Goal: Complete application form

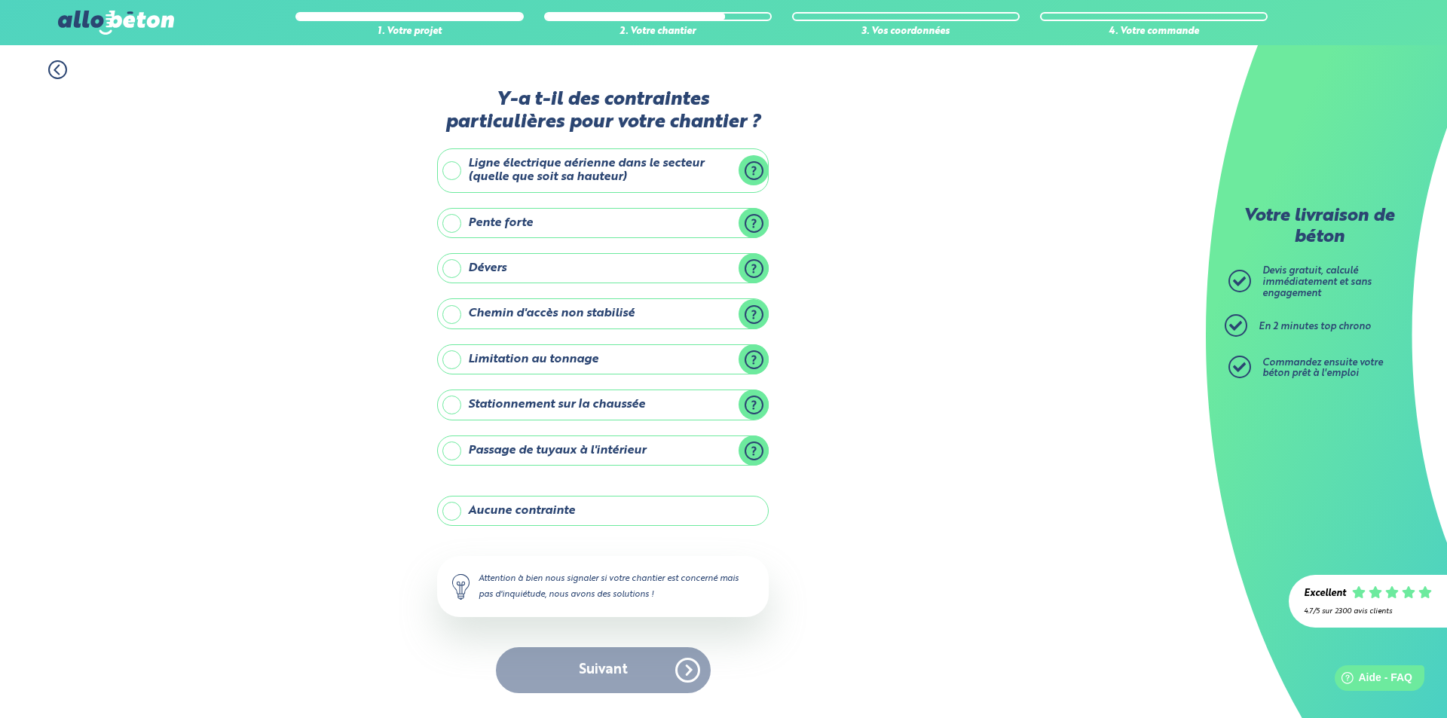
click at [626, 668] on div "Suivant" at bounding box center [603, 671] width 332 height 46
drag, startPoint x: 458, startPoint y: 164, endPoint x: 475, endPoint y: 234, distance: 71.5
click at [458, 168] on label "Ligne électrique aérienne dans le secteur (quelle que soit sa hauteur)" at bounding box center [603, 171] width 332 height 44
click at [0, 0] on input "Ligne électrique aérienne dans le secteur (quelle que soit sa hauteur)" at bounding box center [0, 0] width 0 height 0
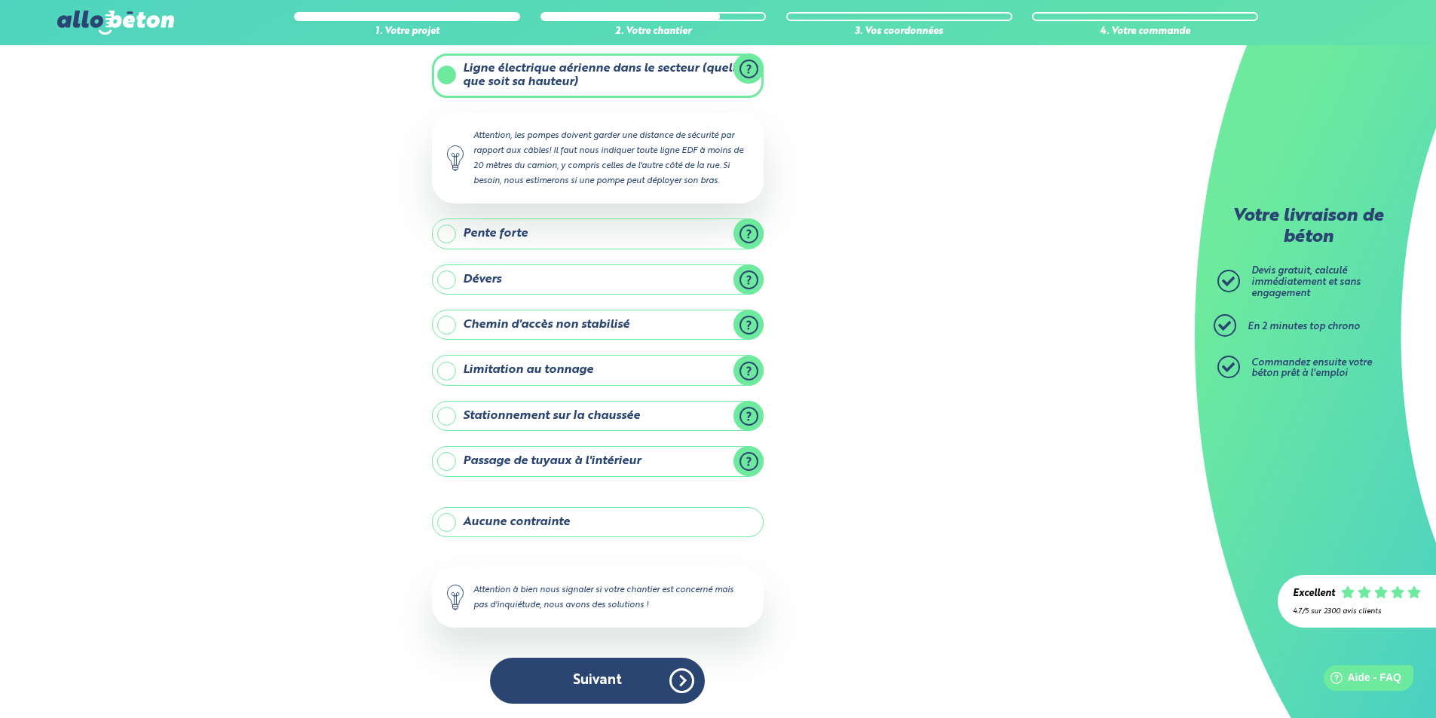
scroll to position [86, 0]
click at [640, 683] on button "Suivant" at bounding box center [597, 680] width 215 height 46
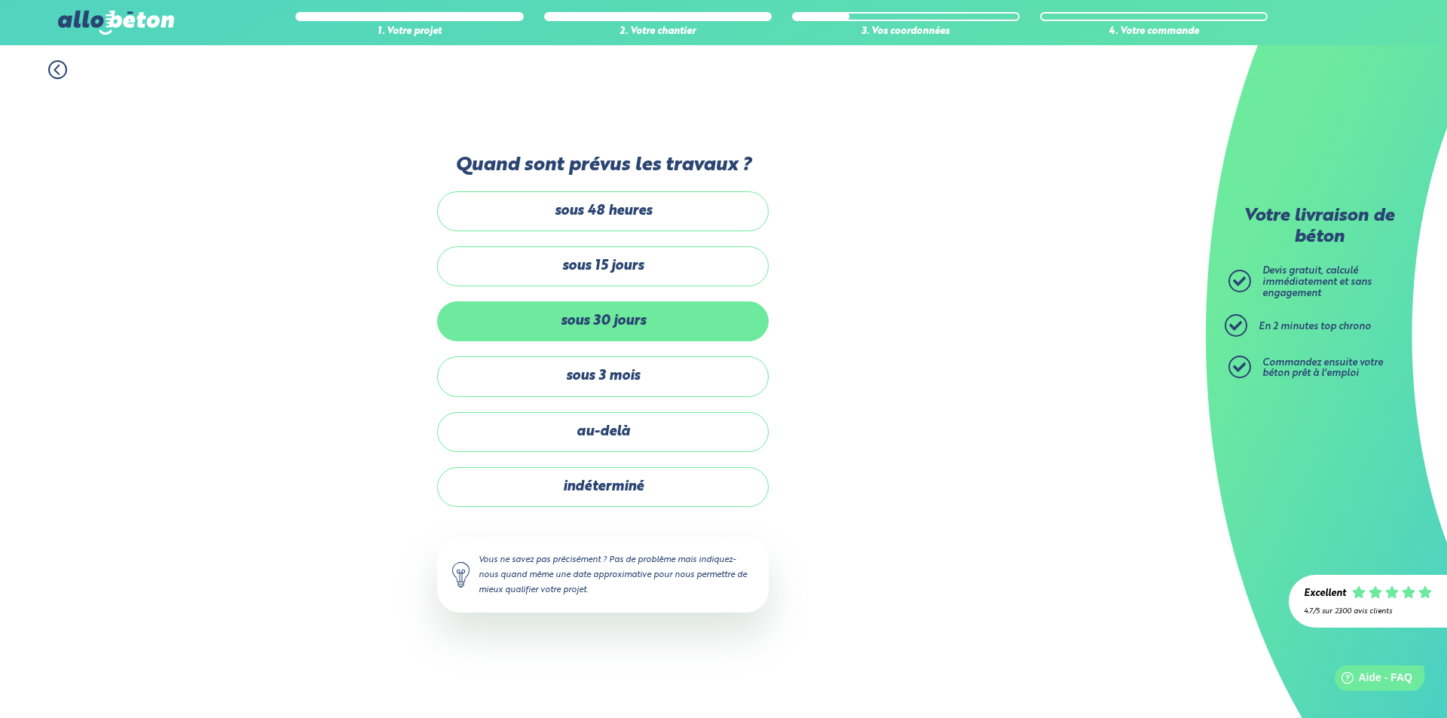
click at [625, 320] on label "sous 30 jours" at bounding box center [603, 322] width 332 height 40
click at [0, 0] on input "sous 30 jours" at bounding box center [0, 0] width 0 height 0
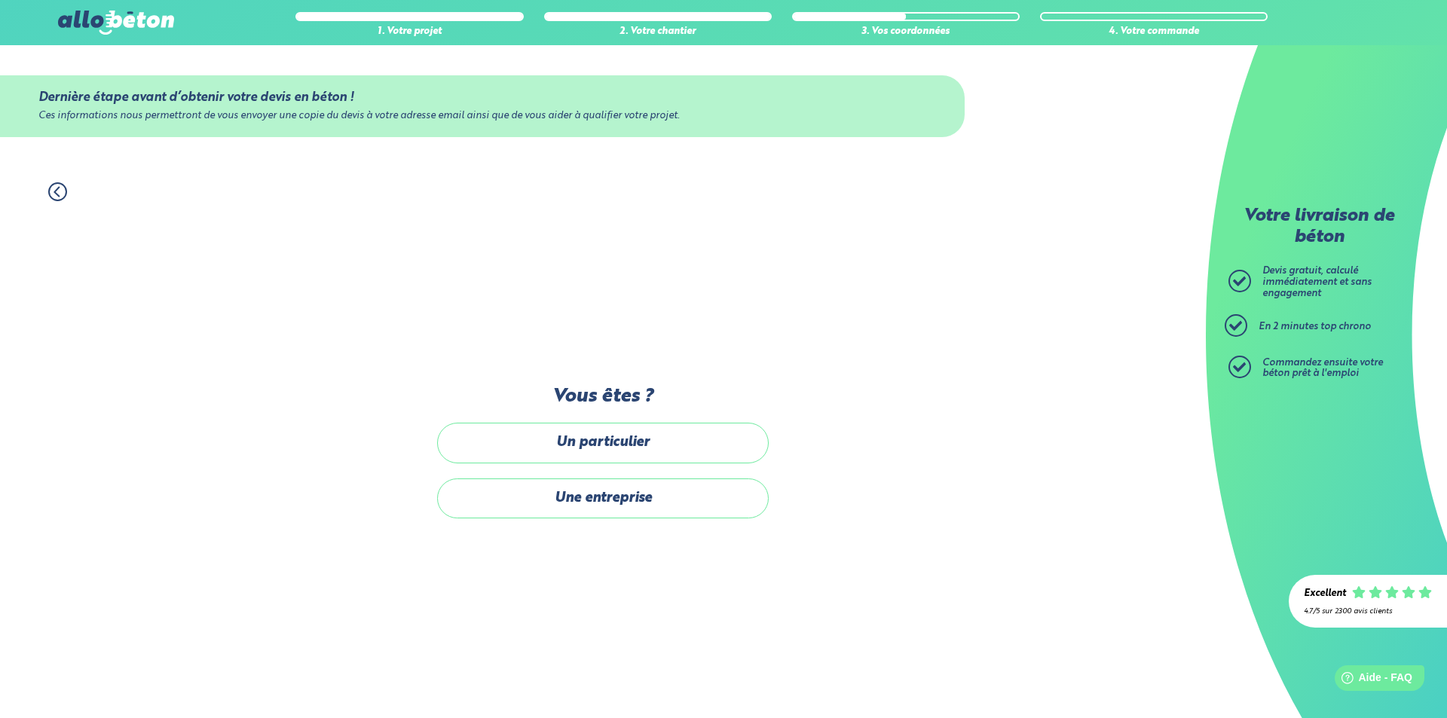
drag, startPoint x: 691, startPoint y: 446, endPoint x: 684, endPoint y: 456, distance: 12.4
click at [690, 446] on label "Un particulier" at bounding box center [603, 443] width 332 height 40
click at [0, 0] on input "Un particulier" at bounding box center [0, 0] width 0 height 0
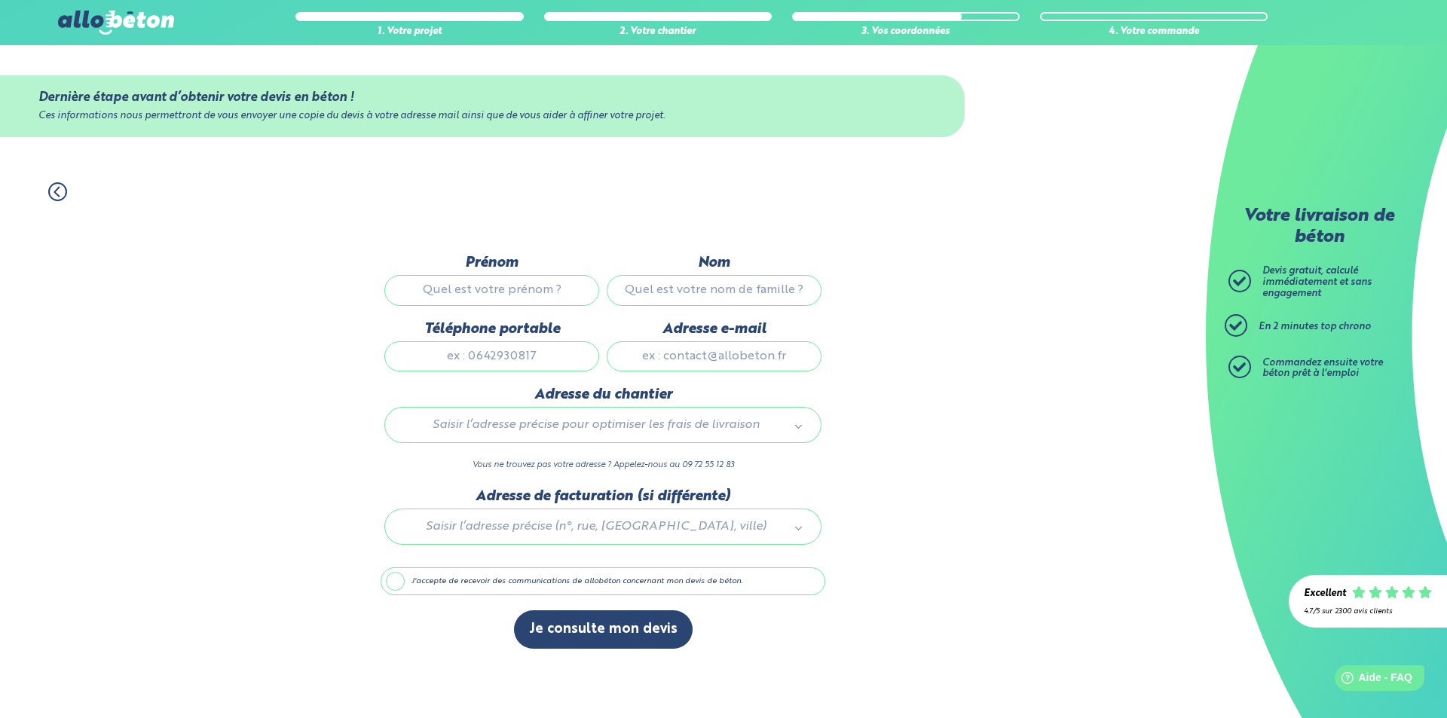
click at [398, 583] on label "J'accepte de recevoir des communications de allobéton concernant mon devis de b…" at bounding box center [603, 582] width 445 height 29
click at [0, 0] on input "J'accepte de recevoir des communications de allobéton concernant mon devis de b…" at bounding box center [0, 0] width 0 height 0
click at [510, 287] on input "Prénom" at bounding box center [491, 290] width 215 height 30
click at [648, 641] on button "Je consulte mon devis" at bounding box center [603, 630] width 179 height 38
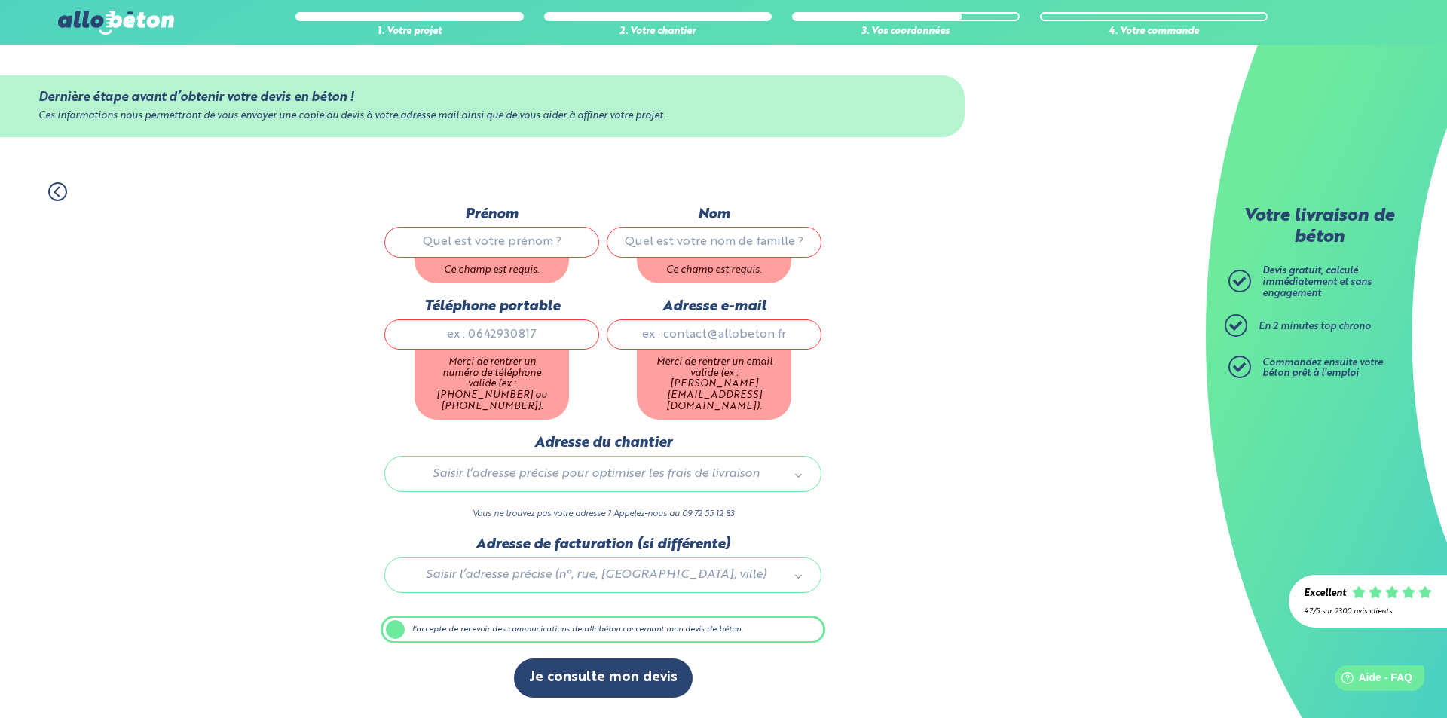
click at [478, 247] on input "Prénom" at bounding box center [491, 242] width 215 height 30
type input "0"
type input "aghate"
click at [725, 256] on input "Nom" at bounding box center [714, 242] width 215 height 30
type input "aghate"
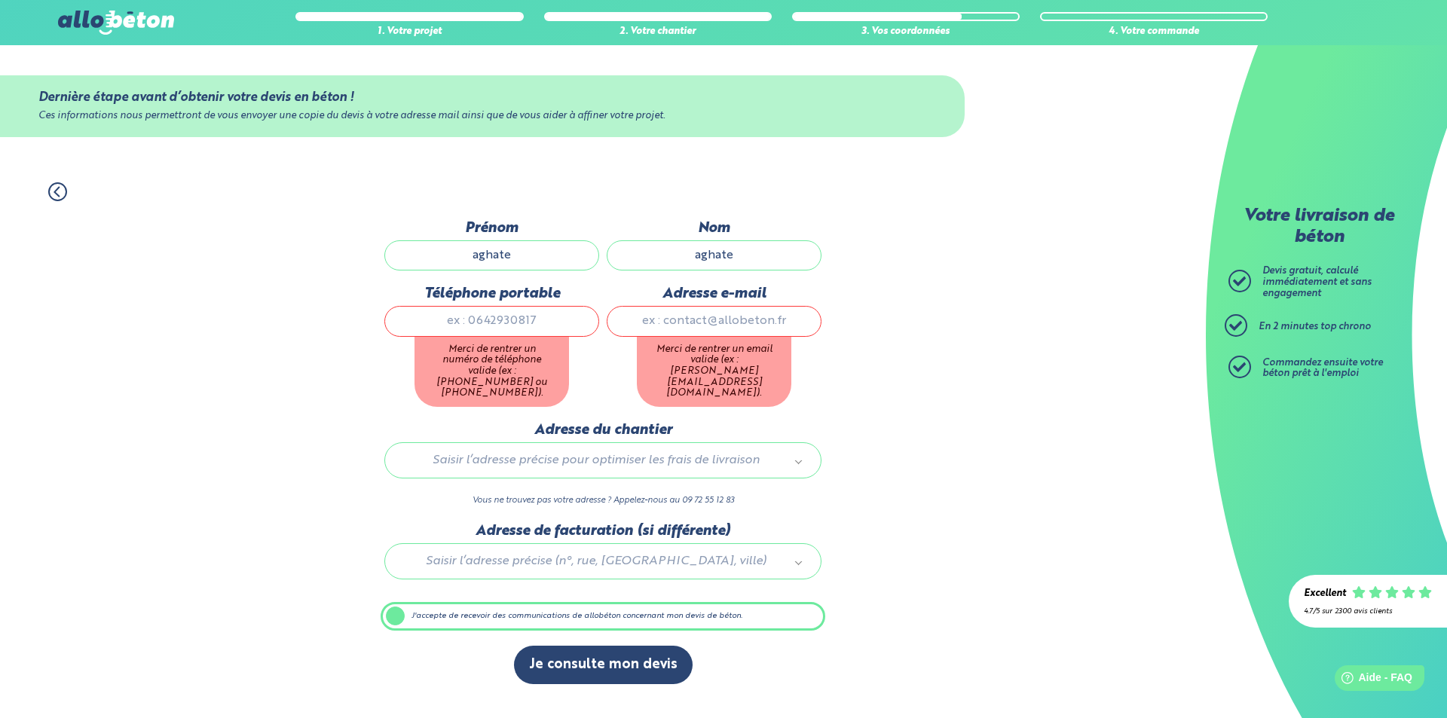
click at [525, 346] on div "Téléphone portable Merci de rentrer un numéro de téléphone valide (ex : [PHONE_…" at bounding box center [492, 354] width 222 height 136
type input "0612121212"
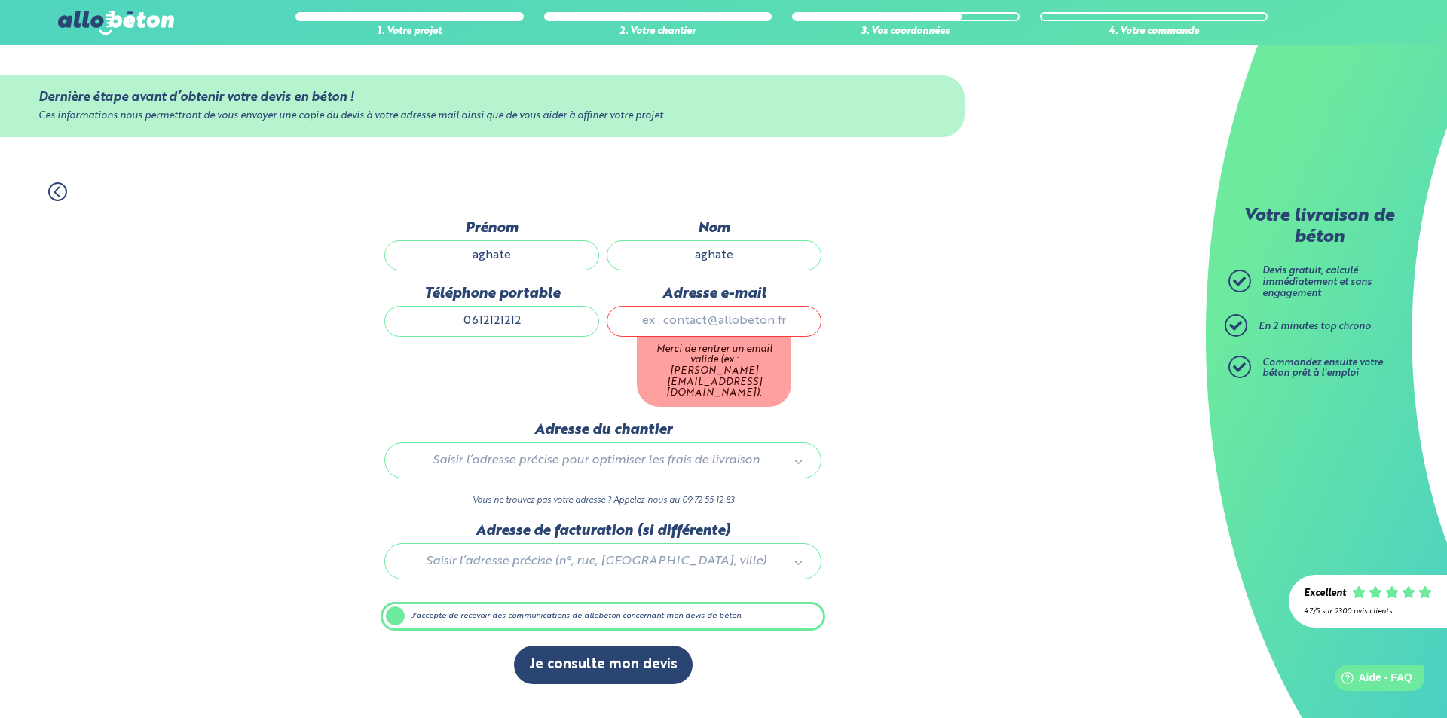
click at [700, 332] on input "Adresse e-mail" at bounding box center [714, 321] width 215 height 30
type input "[EMAIL_ADDRESS][DOMAIN_NAME]"
click at [602, 653] on div "Je consulte mon devis" at bounding box center [603, 673] width 445 height 54
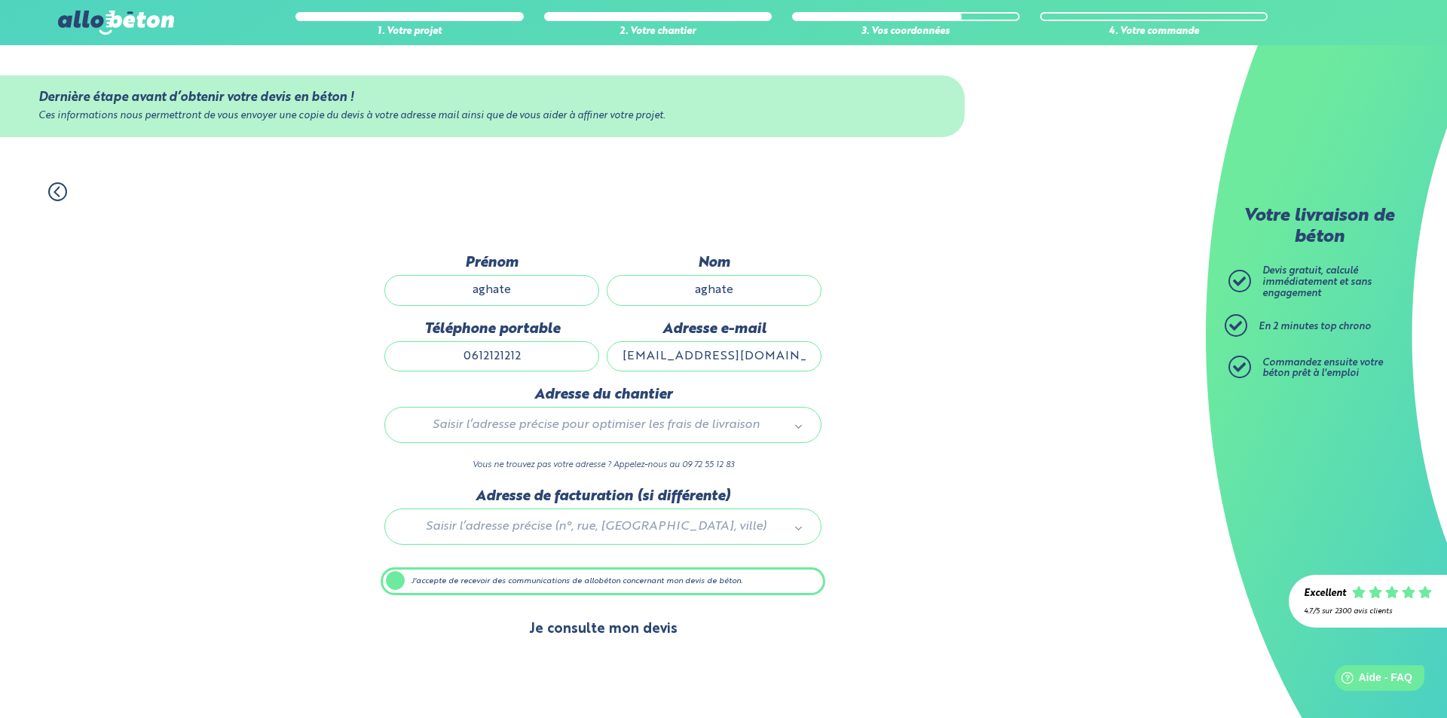
click at [625, 630] on button "Je consulte mon devis" at bounding box center [603, 630] width 179 height 38
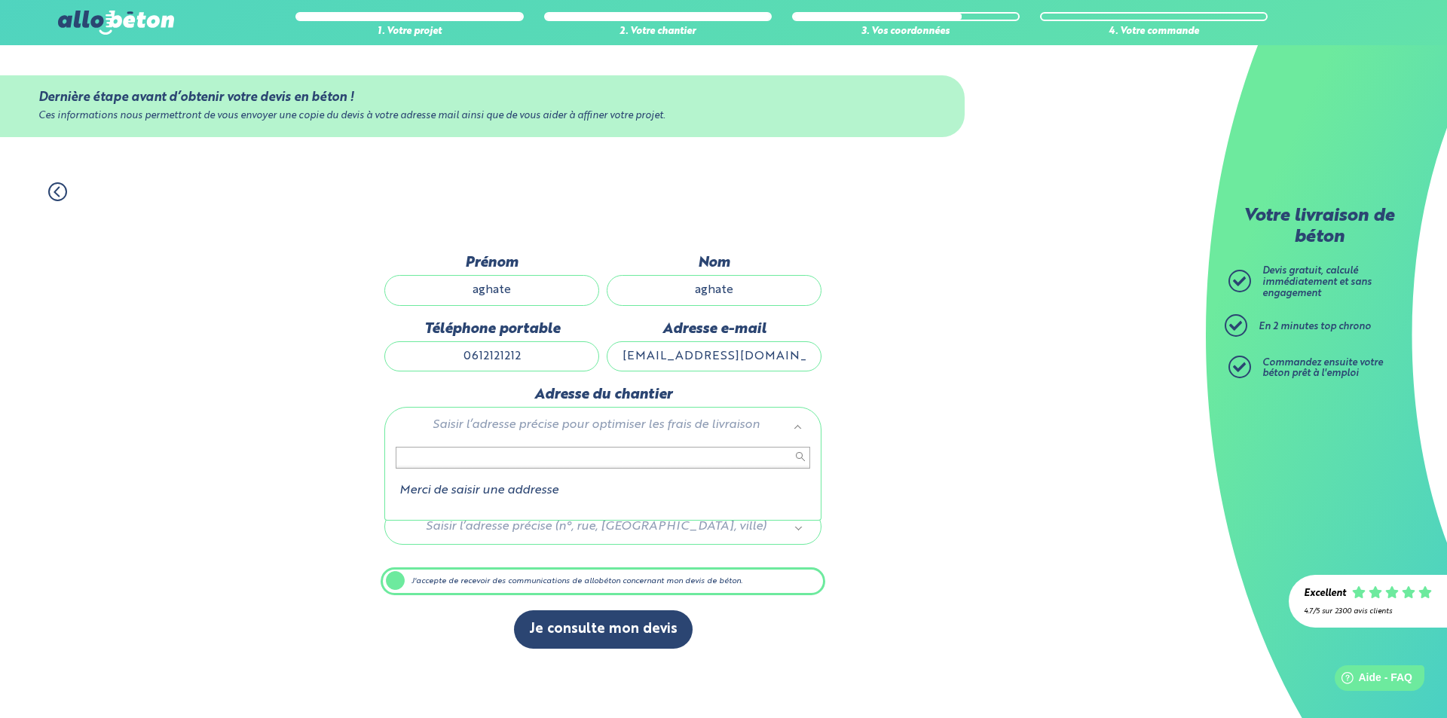
click at [539, 458] on input "text" at bounding box center [603, 457] width 415 height 21
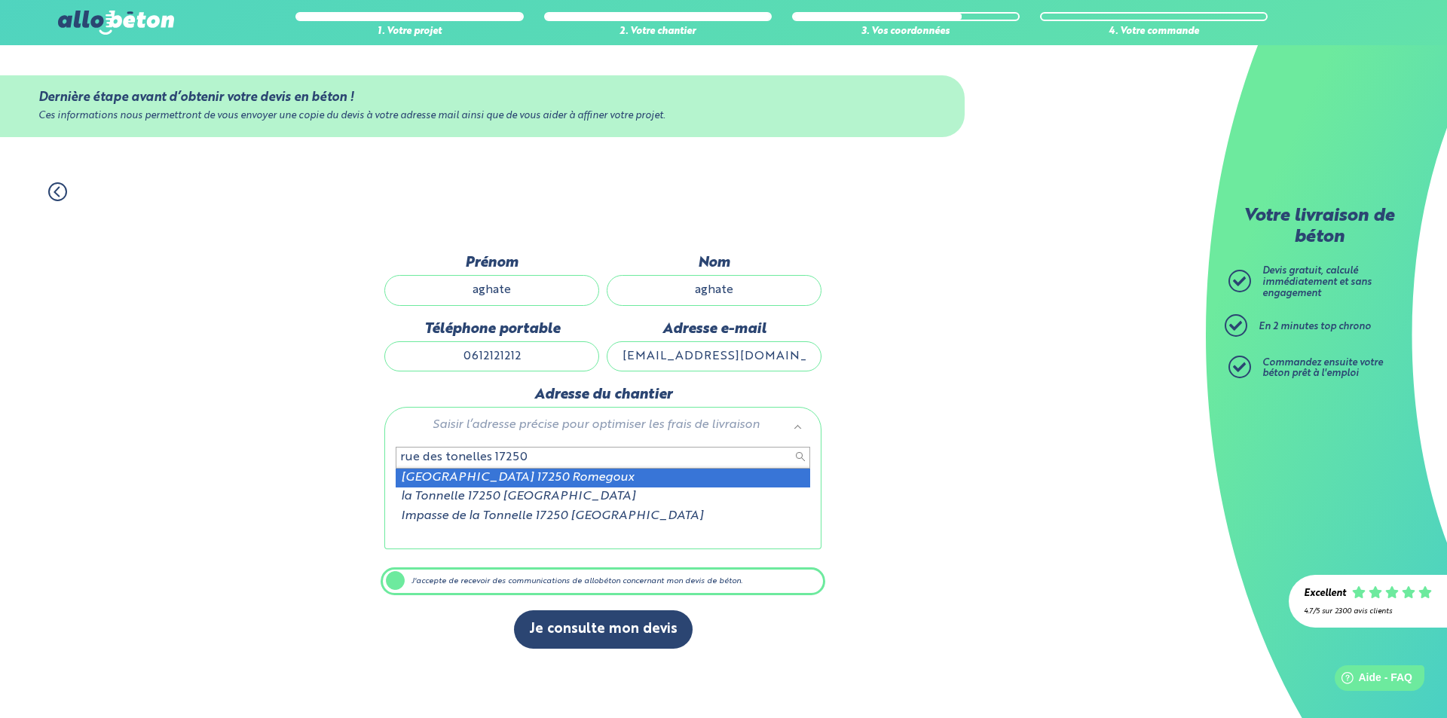
type input "rue des tonelles 17250"
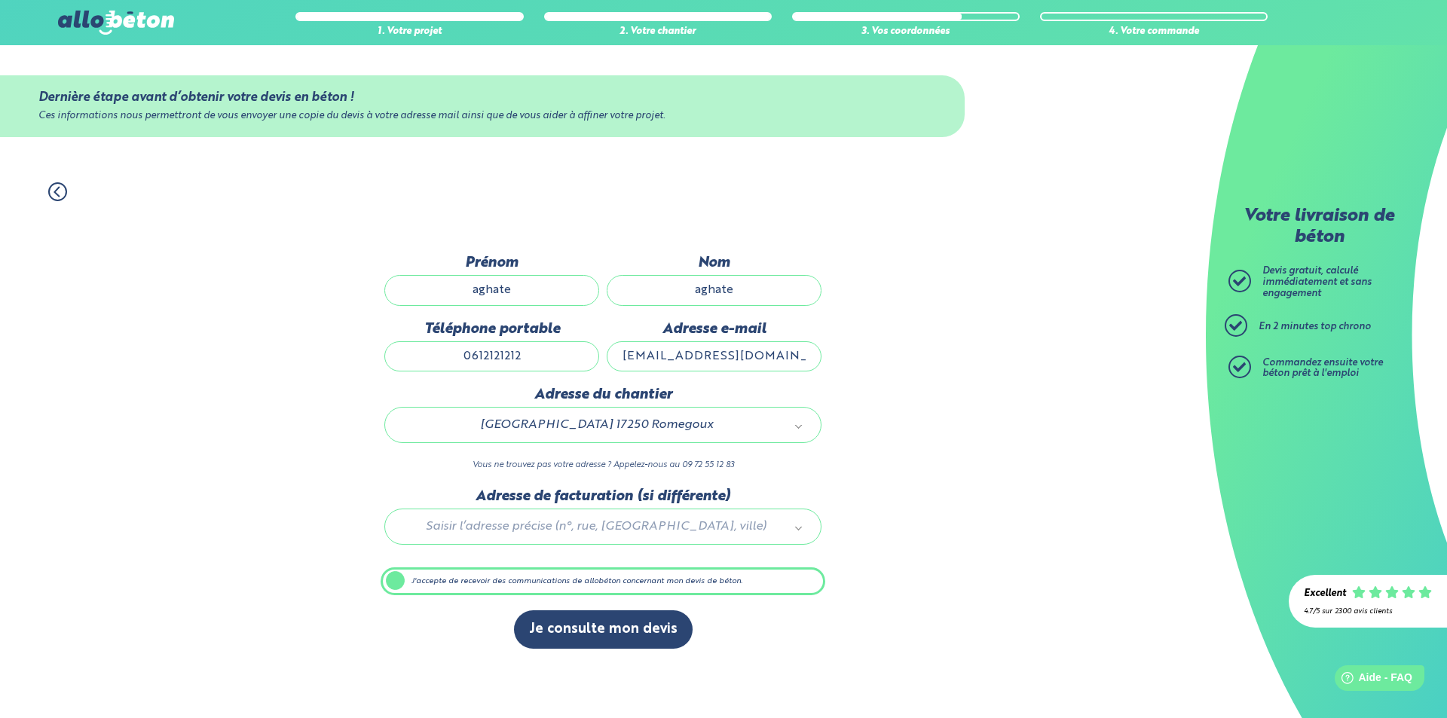
click at [396, 583] on label "J'accepte de recevoir des communications de allobéton concernant mon devis de b…" at bounding box center [603, 582] width 445 height 29
click at [0, 0] on input "J'accepte de recevoir des communications de allobéton concernant mon devis de b…" at bounding box center [0, 0] width 0 height 0
click at [397, 584] on label "J'accepte de recevoir des communications de allobéton concernant mon devis de b…" at bounding box center [603, 582] width 445 height 29
click at [0, 0] on input "J'accepte de recevoir des communications de allobéton concernant mon devis de b…" at bounding box center [0, 0] width 0 height 0
click at [399, 589] on label "J'accepte de recevoir des communications de allobéton concernant mon devis de b…" at bounding box center [603, 582] width 445 height 29
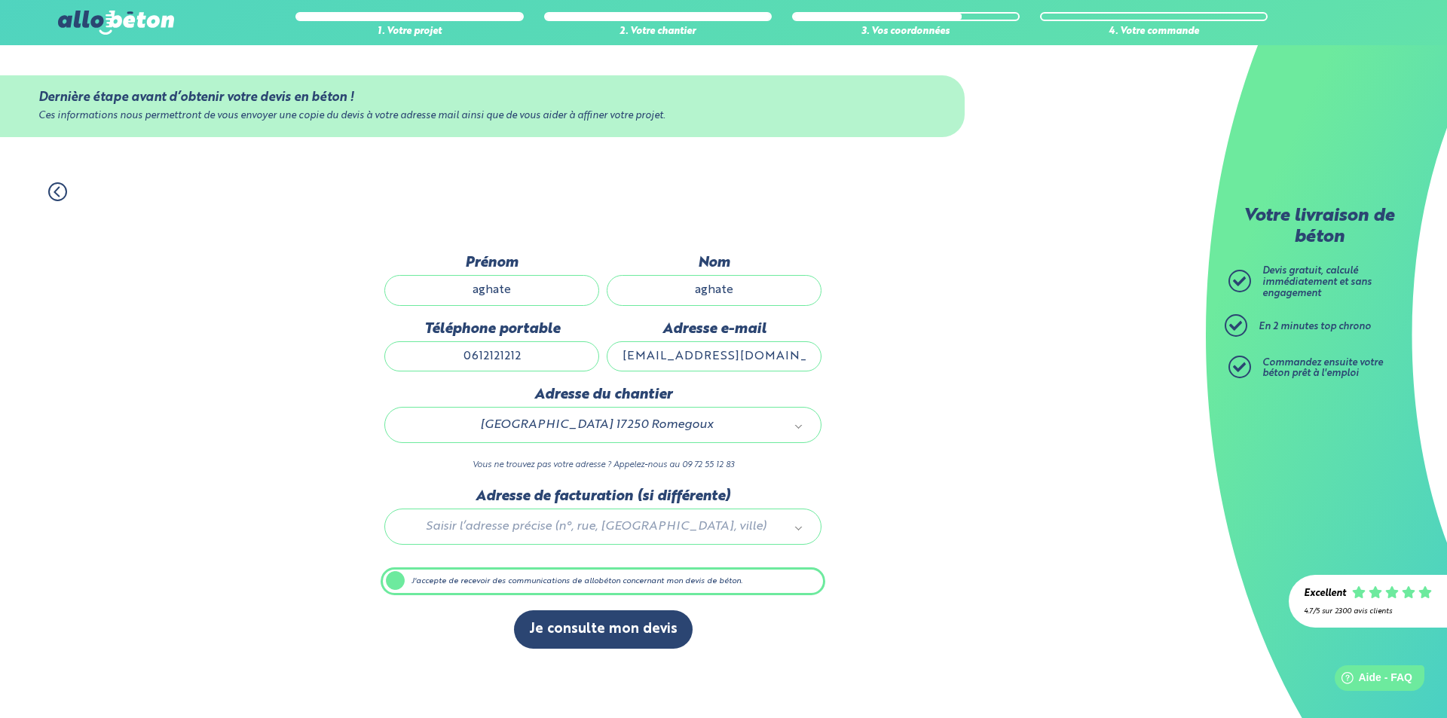
click at [0, 0] on input "J'accepte de recevoir des communications de allobéton concernant mon devis de b…" at bounding box center [0, 0] width 0 height 0
click at [390, 582] on label "J'accepte de recevoir des communications de allobéton concernant mon devis de b…" at bounding box center [603, 582] width 445 height 29
click at [0, 0] on input "J'accepte de recevoir des communications de allobéton concernant mon devis de b…" at bounding box center [0, 0] width 0 height 0
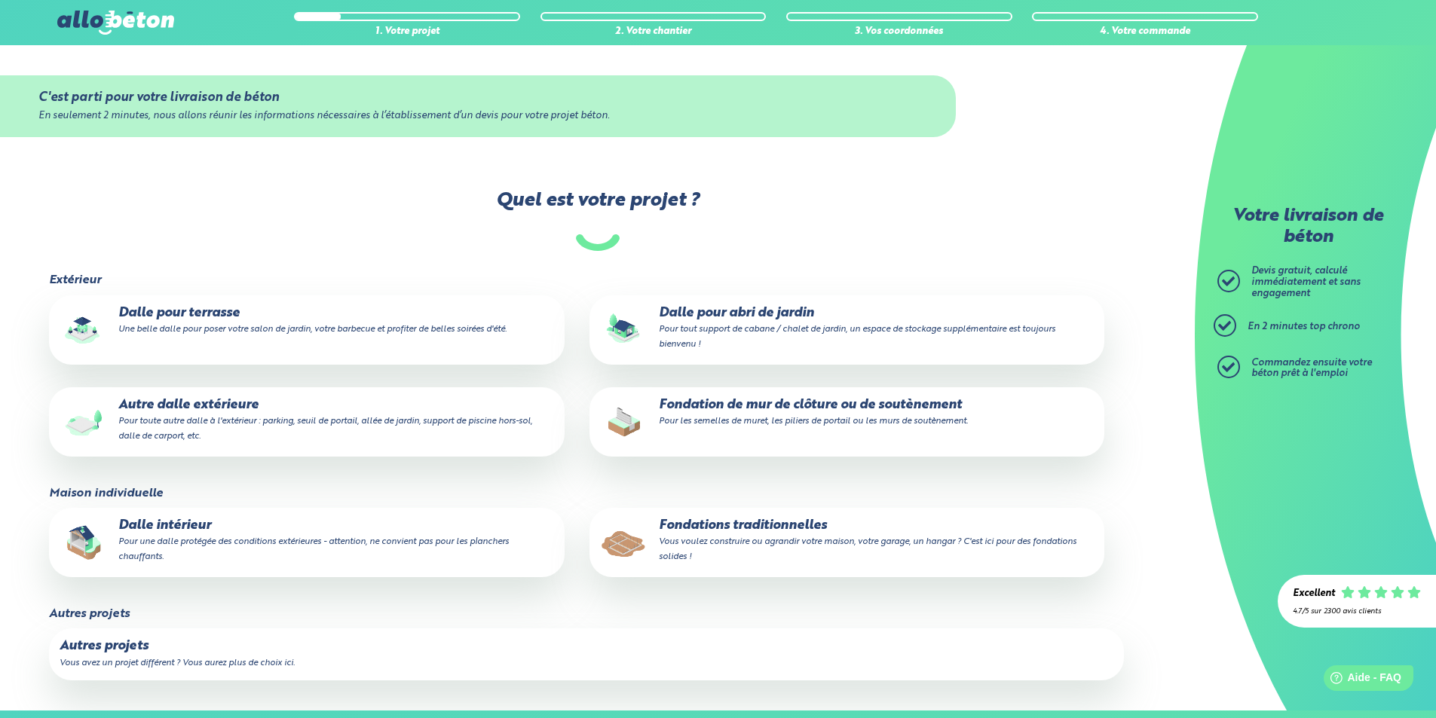
click at [1134, 24] on div "4. Votre commande" at bounding box center [1145, 22] width 226 height 29
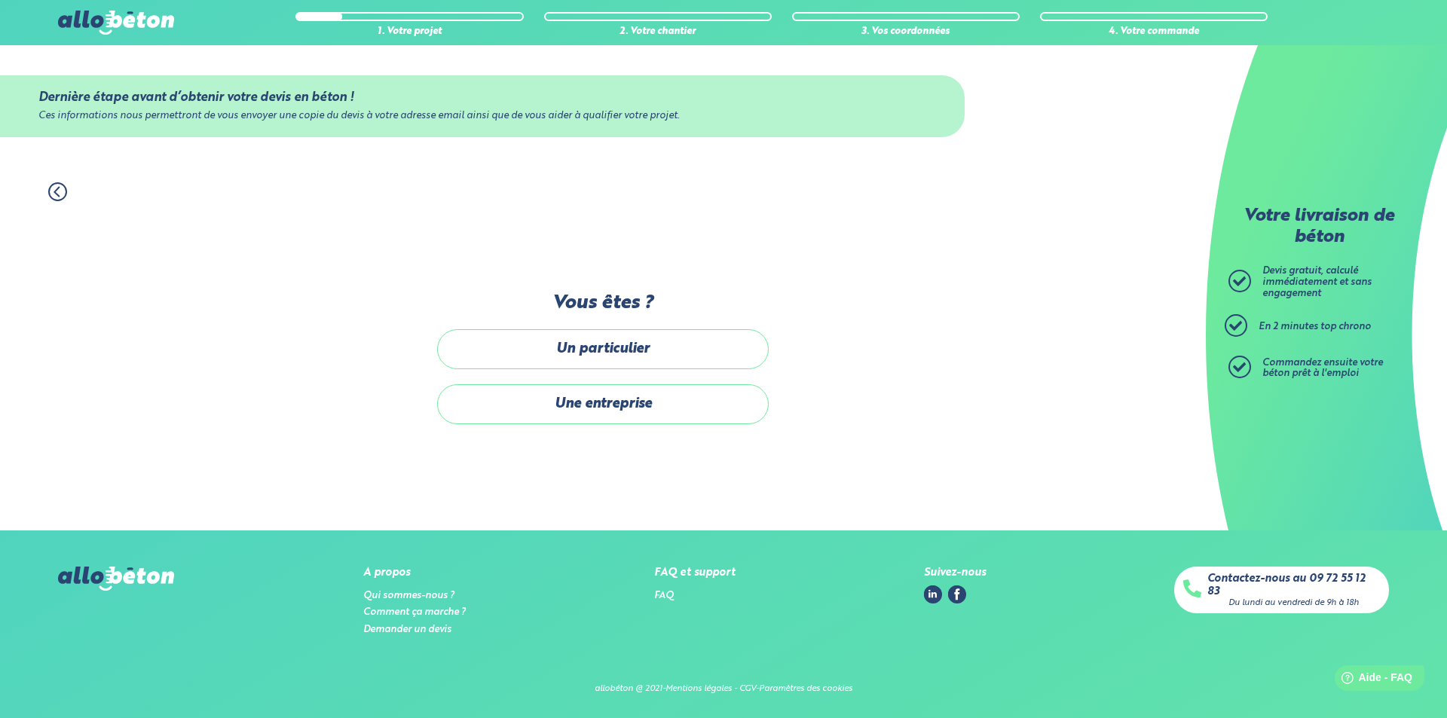
click at [618, 349] on label "Un particulier" at bounding box center [603, 349] width 332 height 40
click at [0, 0] on input "Un particulier" at bounding box center [0, 0] width 0 height 0
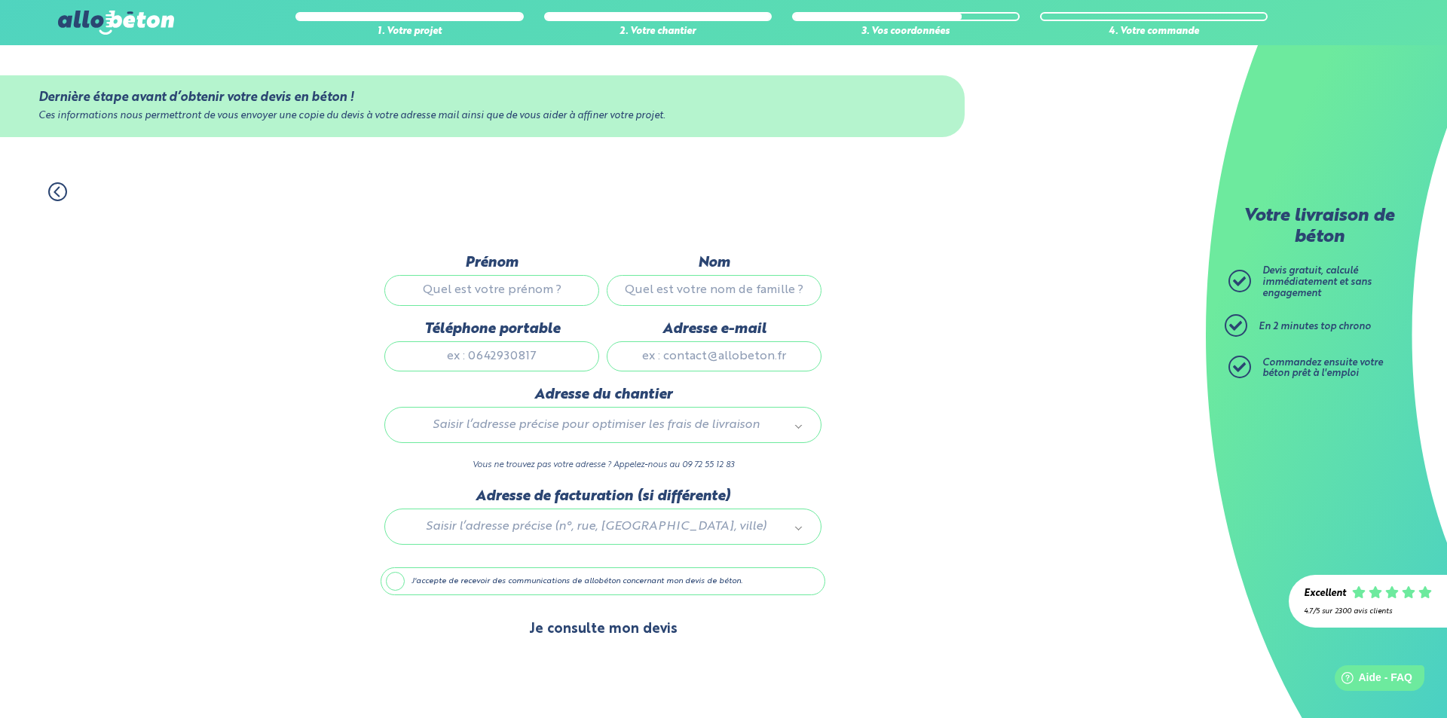
click at [614, 625] on button "Je consulte mon devis" at bounding box center [603, 630] width 179 height 38
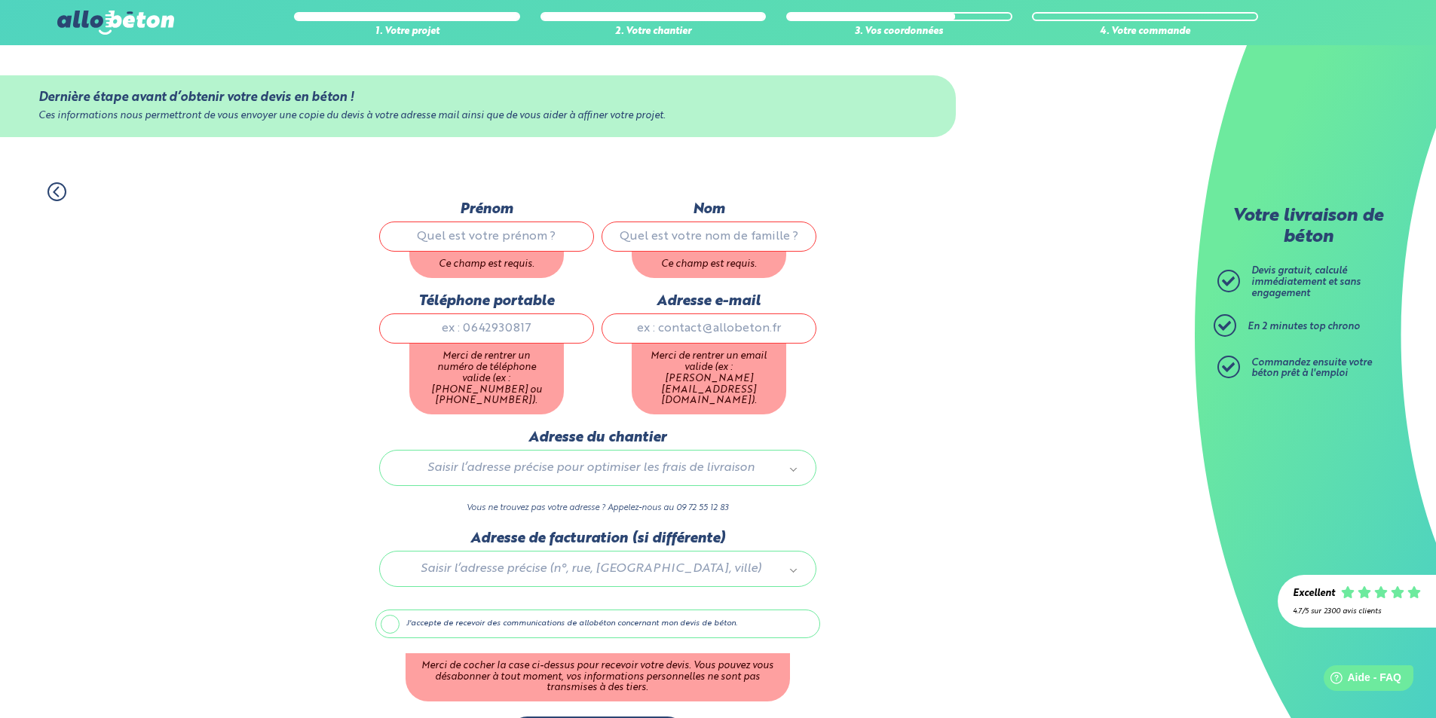
scroll to position [41, 0]
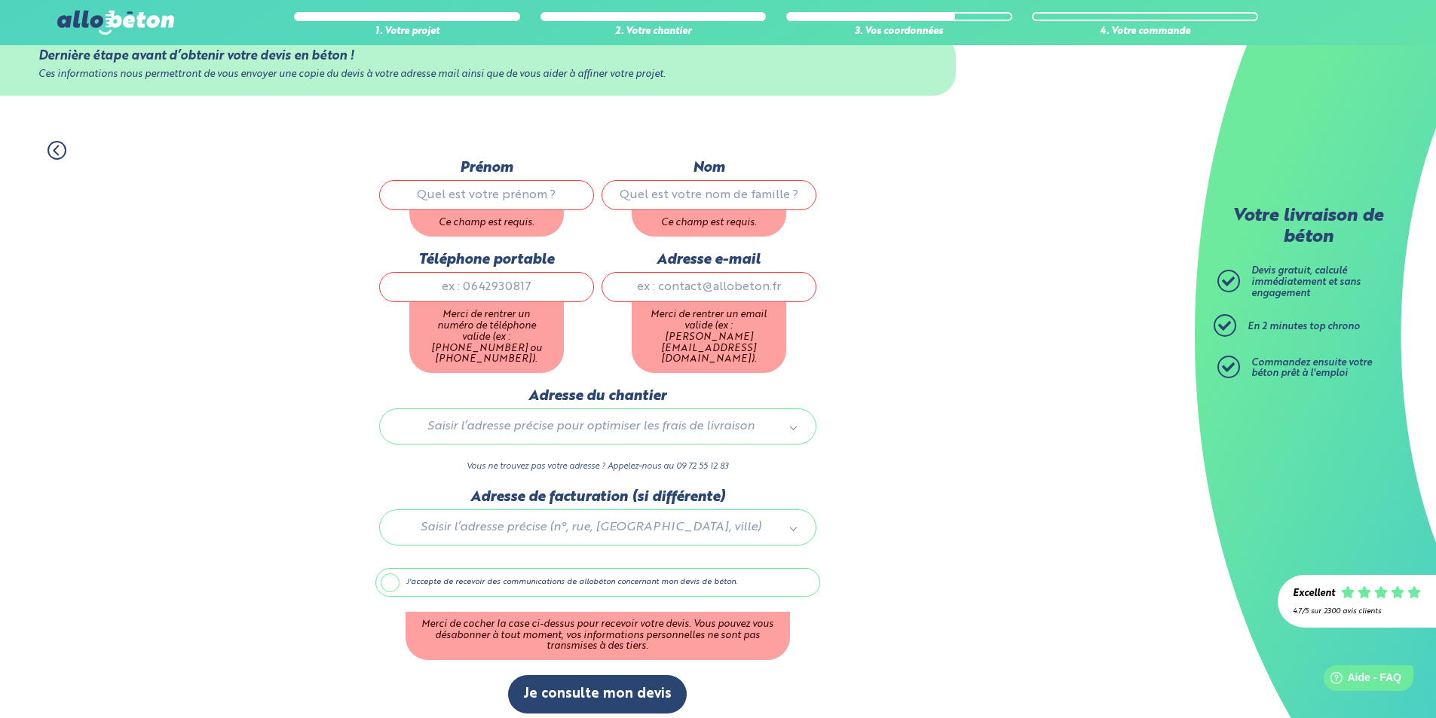
click at [468, 201] on input "Prénom" at bounding box center [486, 195] width 215 height 30
drag, startPoint x: 399, startPoint y: 176, endPoint x: 197, endPoint y: 224, distance: 207.7
click at [75, 173] on div "1. Votre projet 2. Votre chantier 3. Vos coordonnées 4. Votre commande Dernière…" at bounding box center [597, 427] width 1195 height 603
type input "aghate"
click at [741, 187] on input "Nom" at bounding box center [709, 195] width 215 height 30
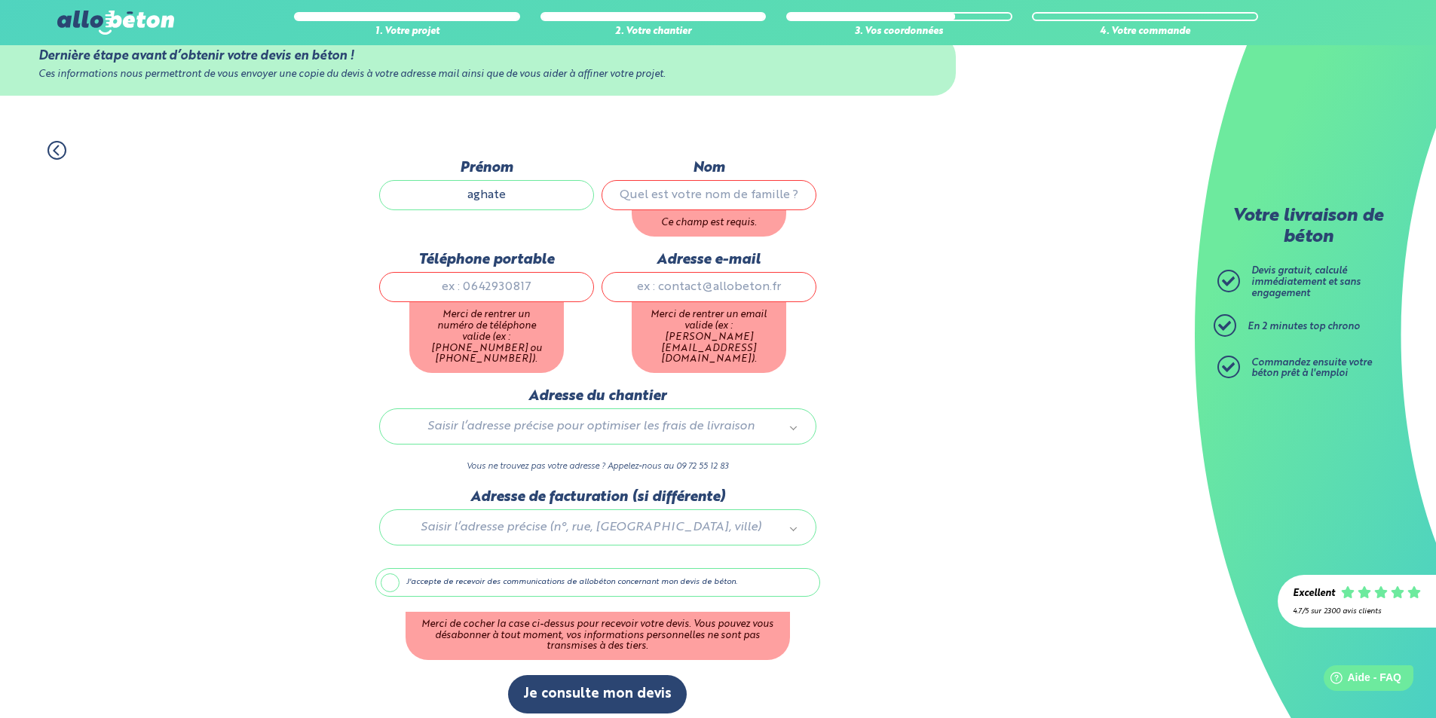
paste input "aghate"
type input "aghate"
drag, startPoint x: 437, startPoint y: 295, endPoint x: 429, endPoint y: 296, distance: 8.4
click at [437, 295] on input "Téléphone portable" at bounding box center [486, 287] width 215 height 30
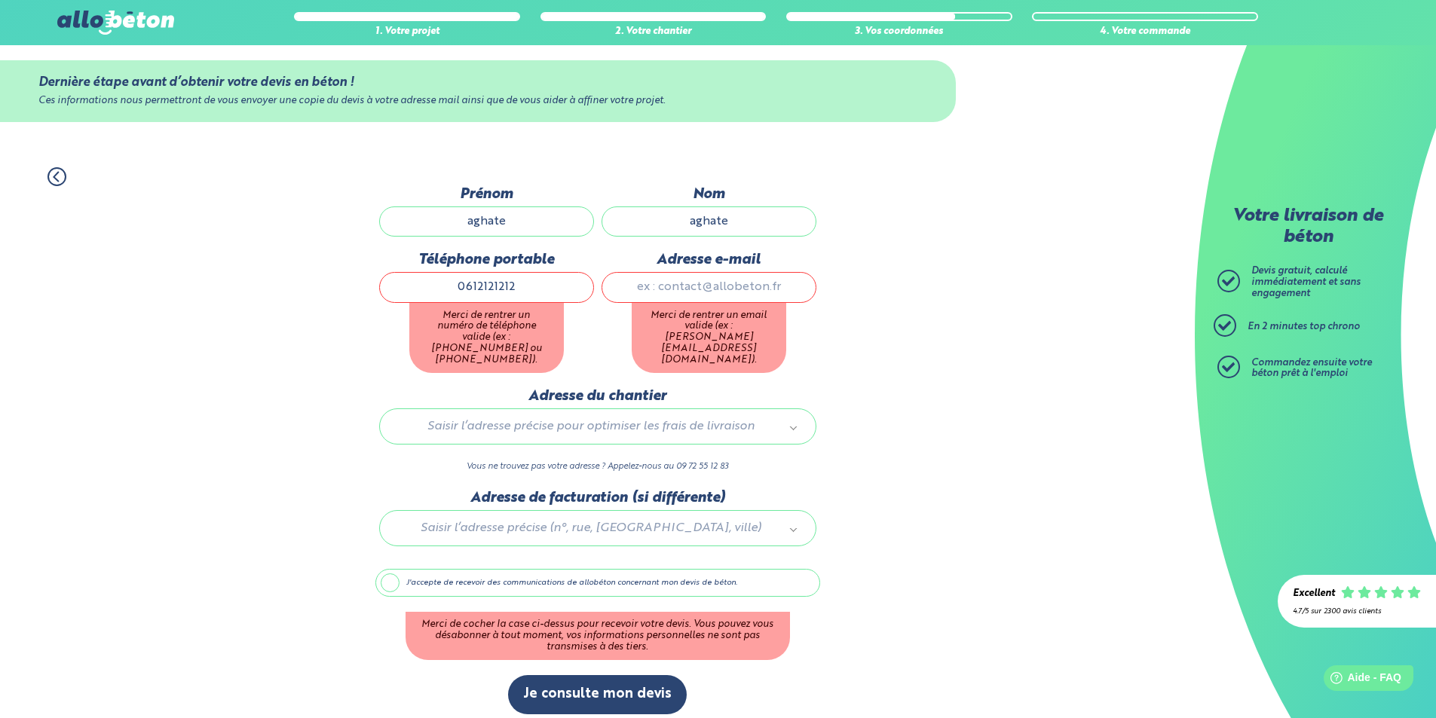
type input "0612121212"
click at [742, 289] on div "Adresse e-mail Merci de rentrer un email valide (ex : john@doe.fr)." at bounding box center [709, 320] width 222 height 136
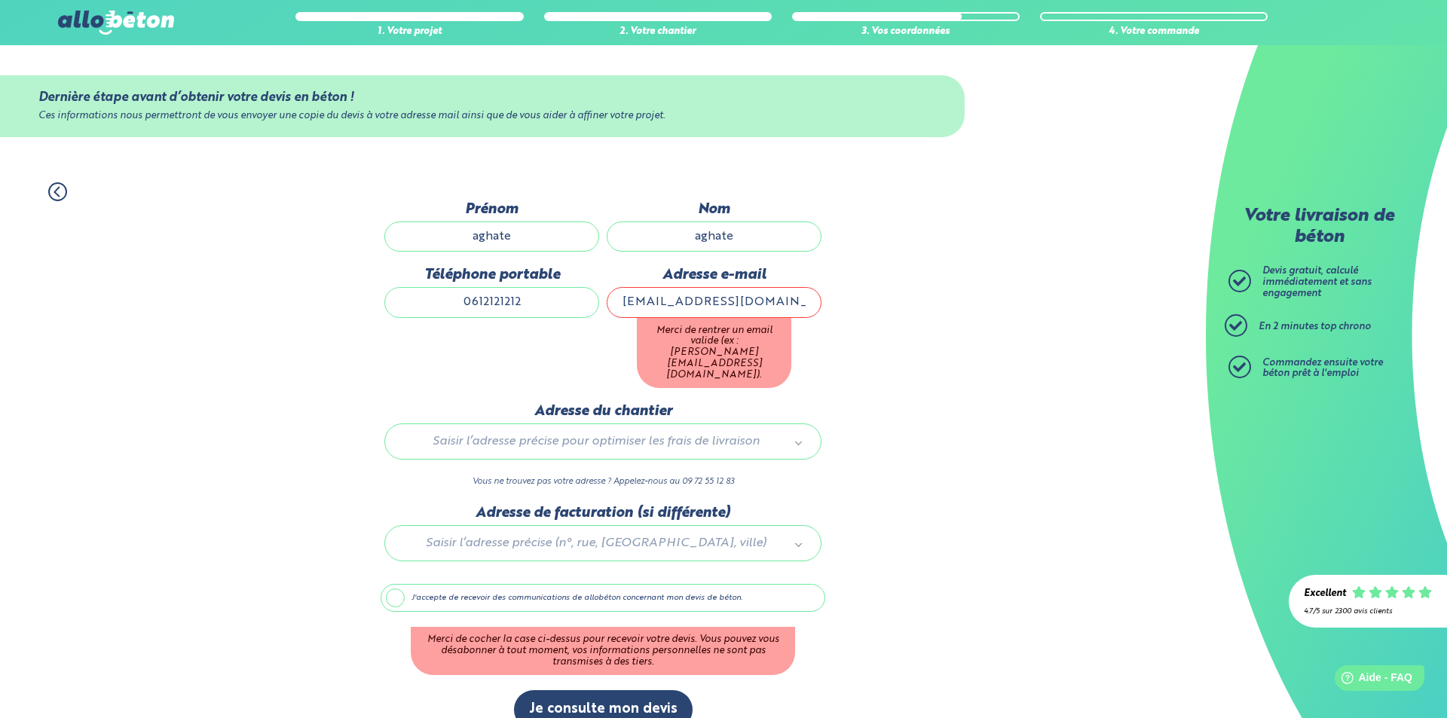
type input "[EMAIL_ADDRESS][DOMAIN_NAME]"
click at [1026, 367] on div "1. Votre projet 2. Votre chantier 3. Vos coordonnées 4. Votre commande Dernière…" at bounding box center [603, 455] width 1206 height 577
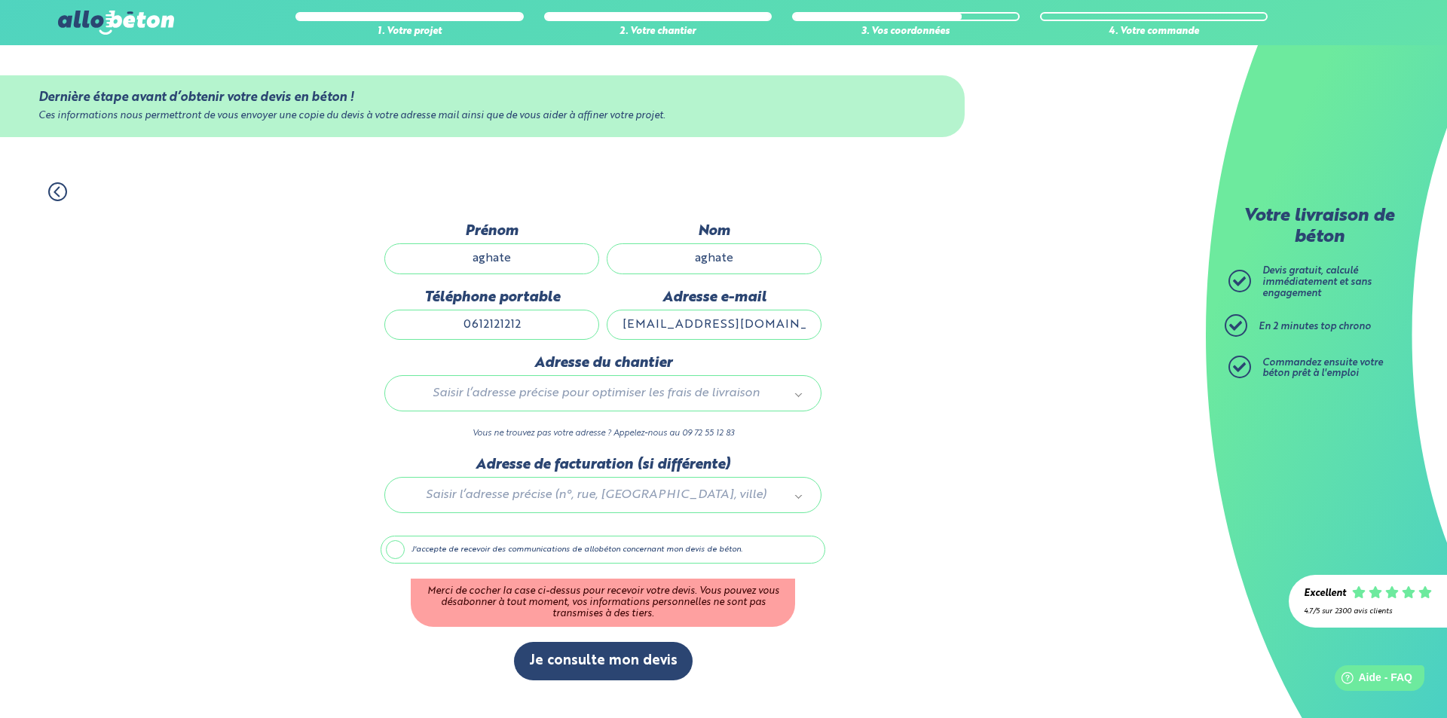
click at [397, 553] on label "J'accepte de recevoir des communications de allobéton concernant mon devis de b…" at bounding box center [603, 550] width 445 height 29
click at [0, 0] on input "J'accepte de recevoir des communications de allobéton concernant mon devis de b…" at bounding box center [0, 0] width 0 height 0
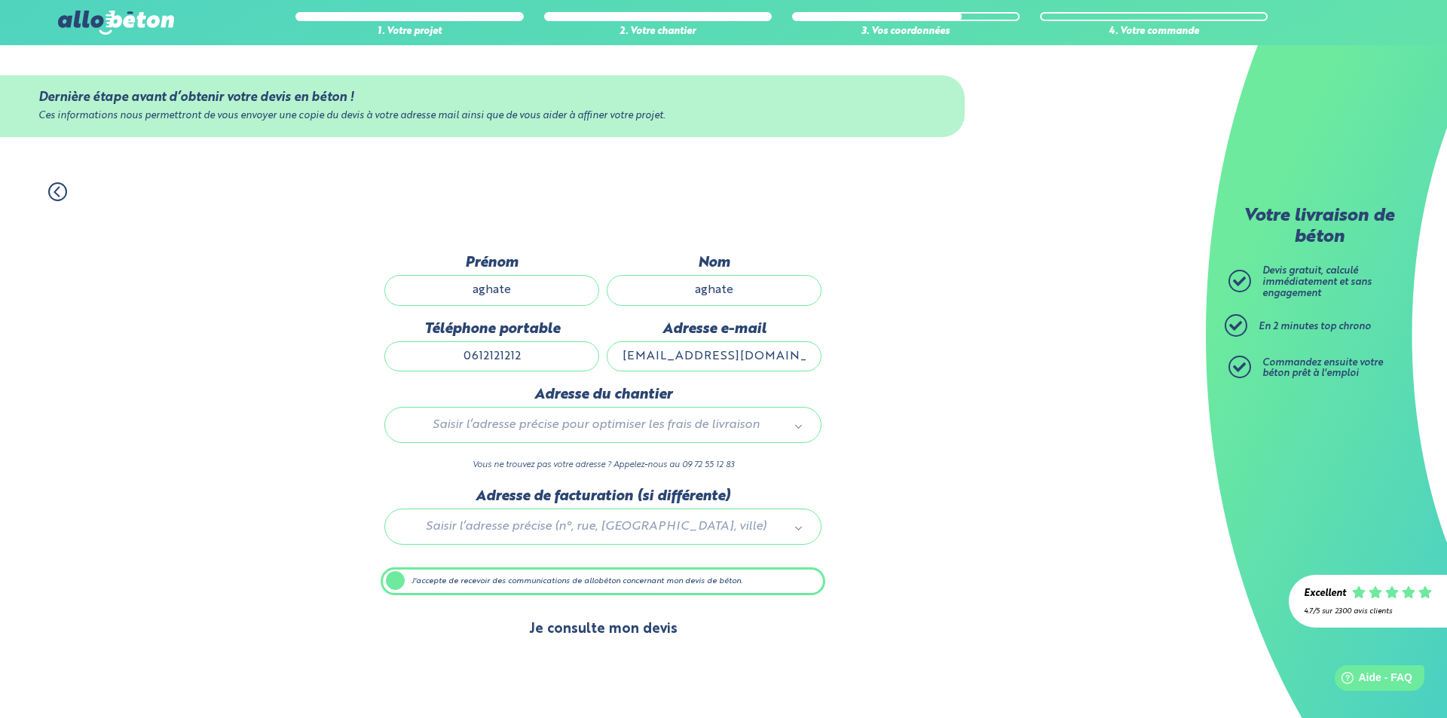
click at [568, 630] on button "Je consulte mon devis" at bounding box center [603, 630] width 179 height 38
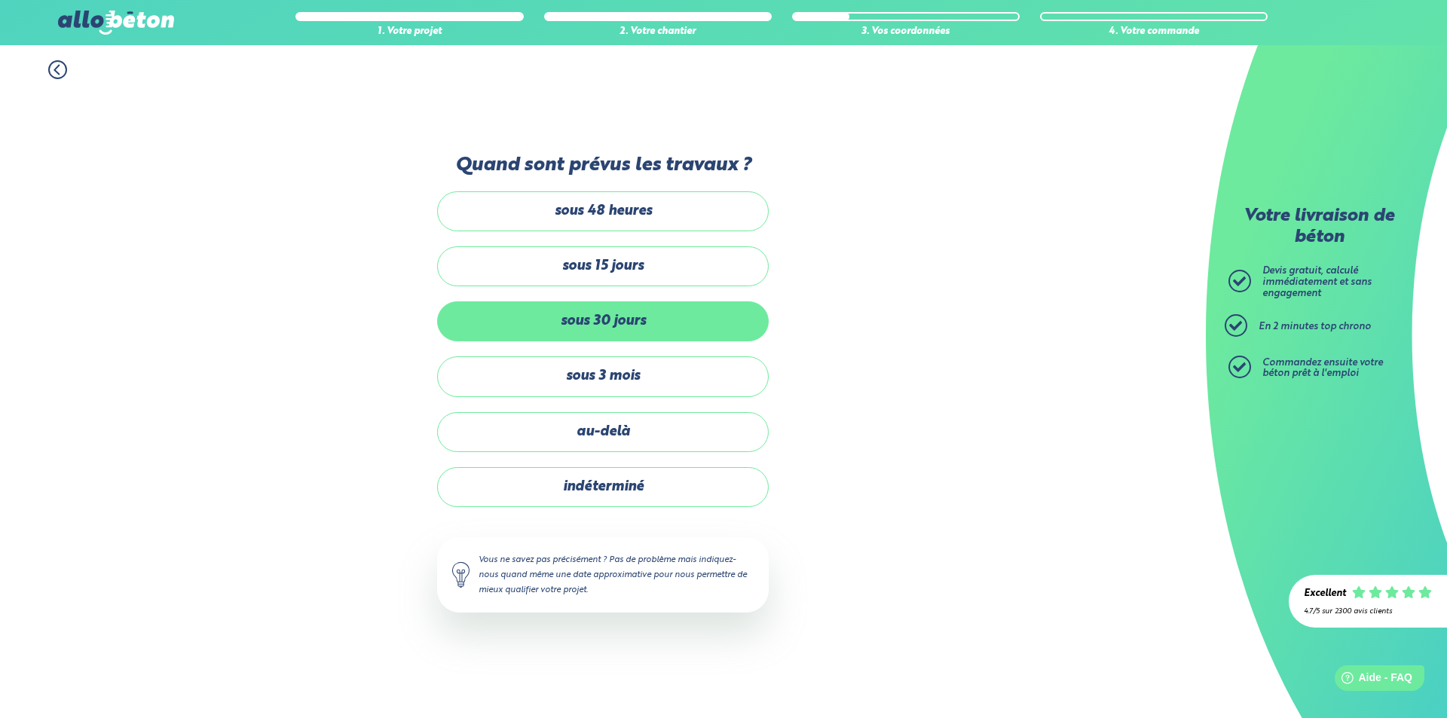
click at [683, 325] on label "sous 30 jours" at bounding box center [603, 322] width 332 height 40
click at [0, 0] on input "sous 30 jours" at bounding box center [0, 0] width 0 height 0
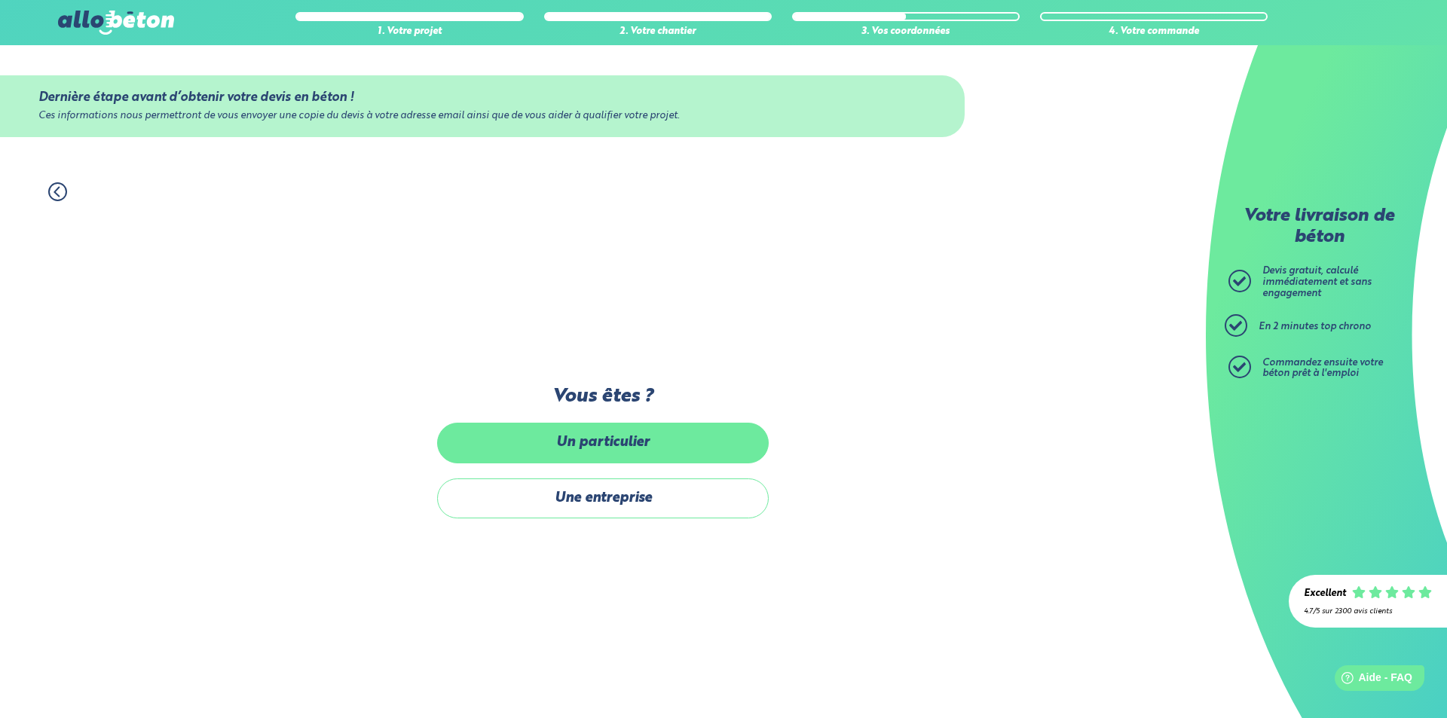
click at [752, 449] on label "Un particulier" at bounding box center [603, 443] width 332 height 40
click at [0, 0] on input "Un particulier" at bounding box center [0, 0] width 0 height 0
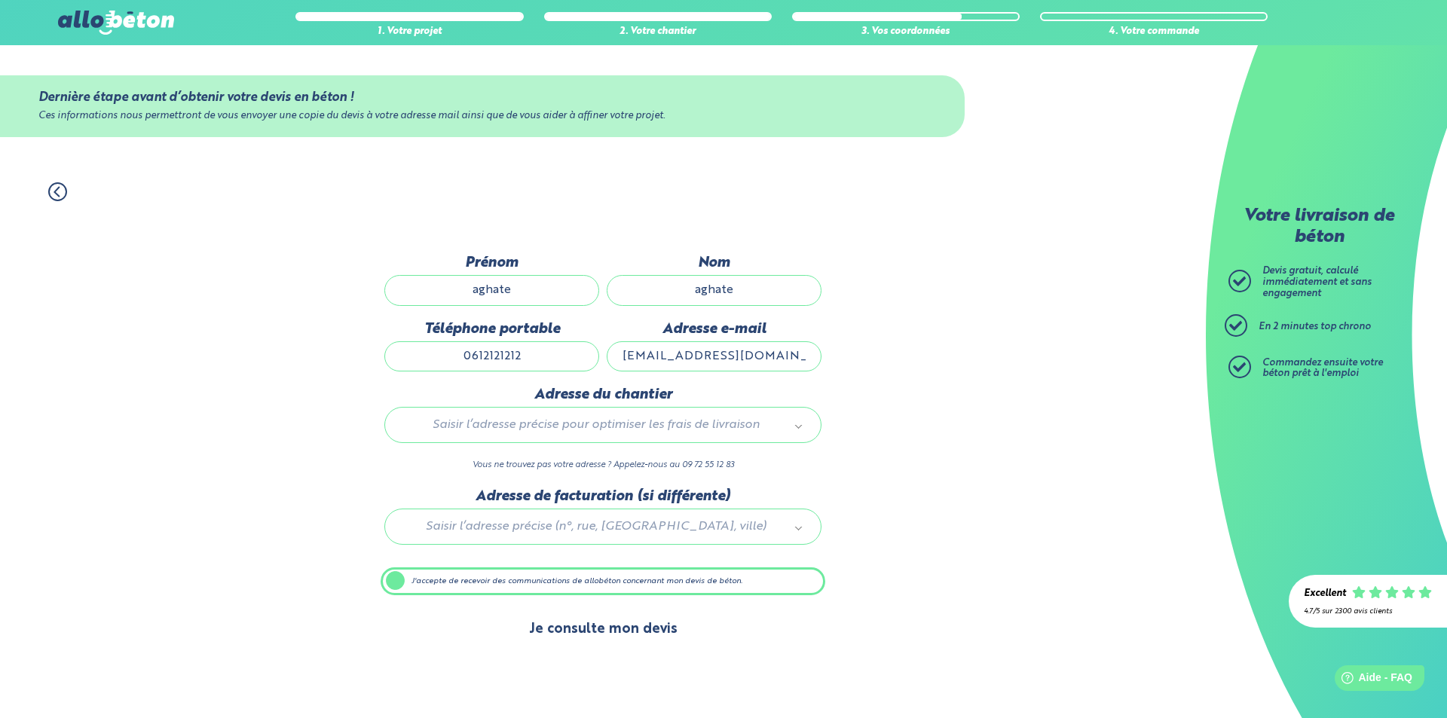
click at [619, 636] on button "Je consulte mon devis" at bounding box center [603, 630] width 179 height 38
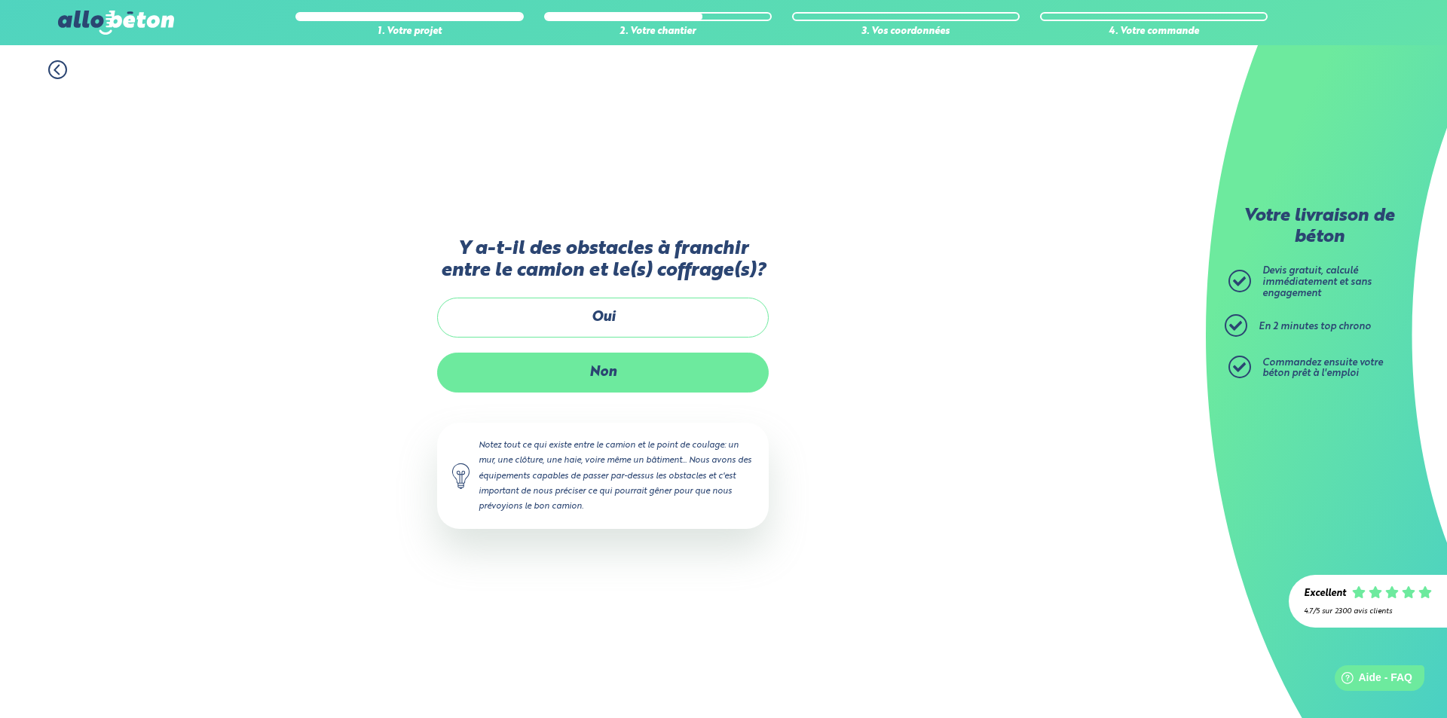
click at [622, 361] on label "Non" at bounding box center [603, 373] width 332 height 40
click at [0, 0] on input "Non" at bounding box center [0, 0] width 0 height 0
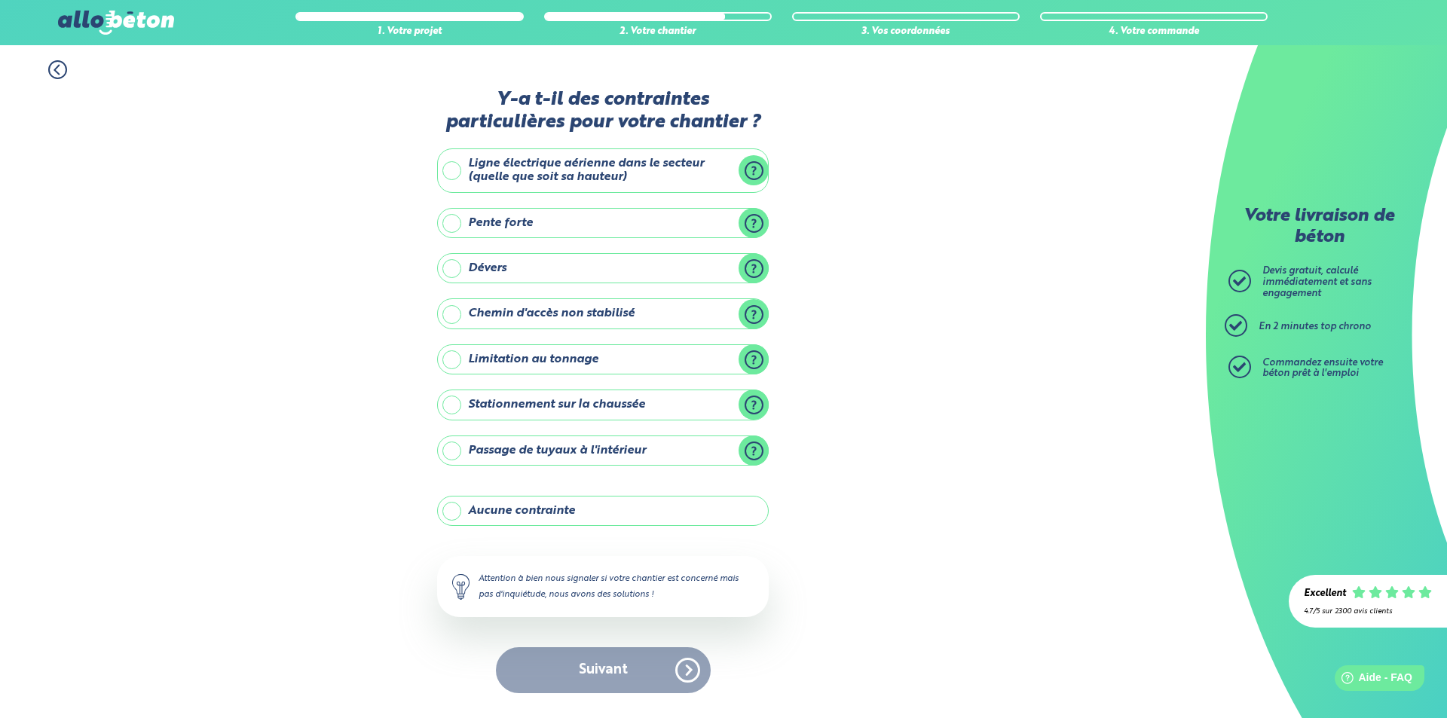
click at [455, 170] on label "Ligne électrique aérienne dans le secteur (quelle que soit sa hauteur)" at bounding box center [603, 171] width 332 height 44
click at [0, 0] on input "Ligne électrique aérienne dans le secteur (quelle que soit sa hauteur)" at bounding box center [0, 0] width 0 height 0
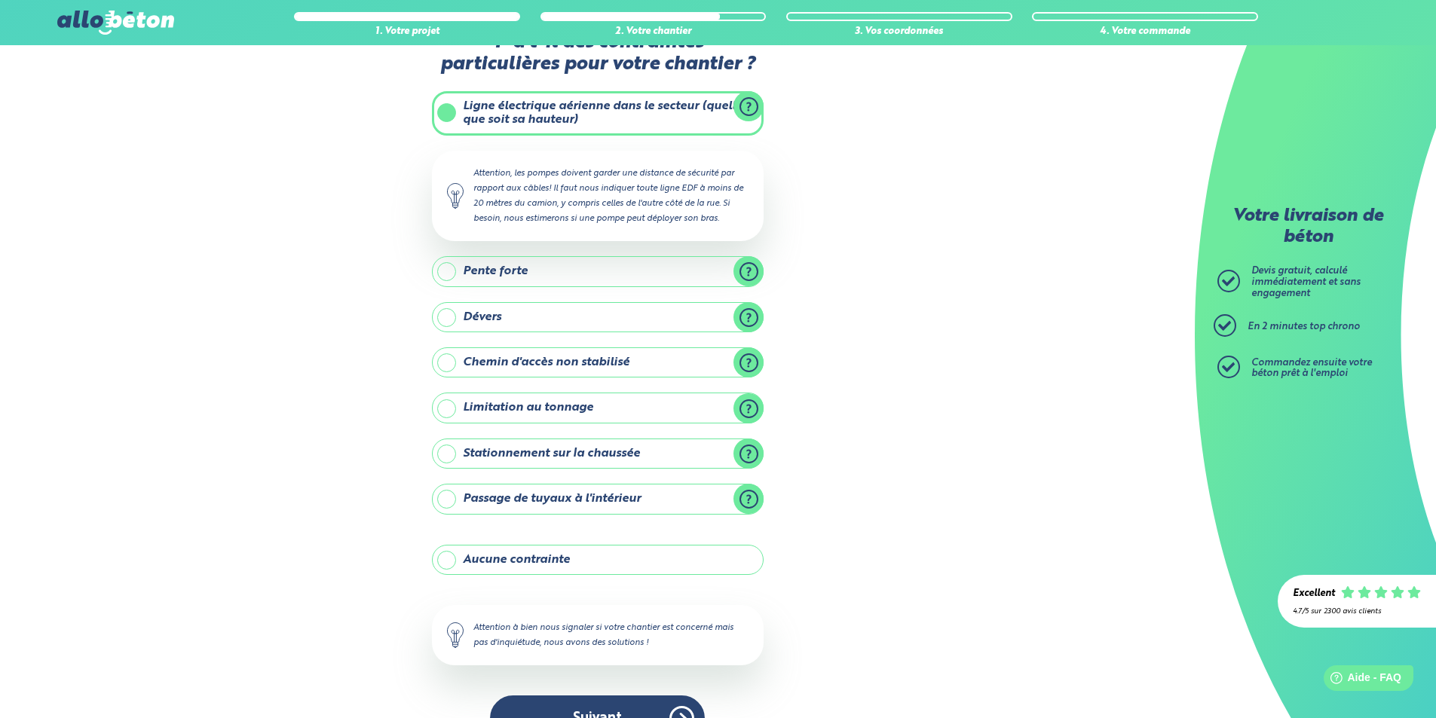
scroll to position [86, 0]
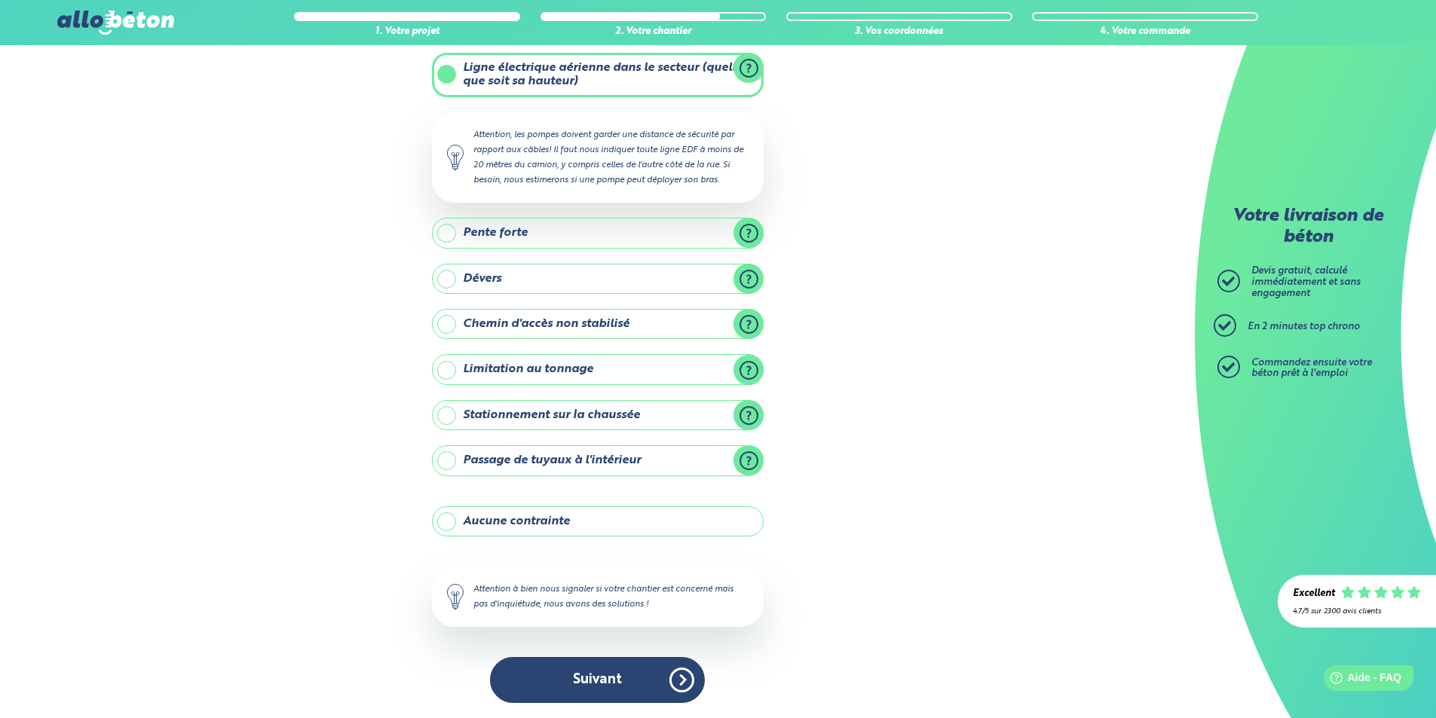
click at [589, 663] on button "Suivant" at bounding box center [597, 680] width 215 height 46
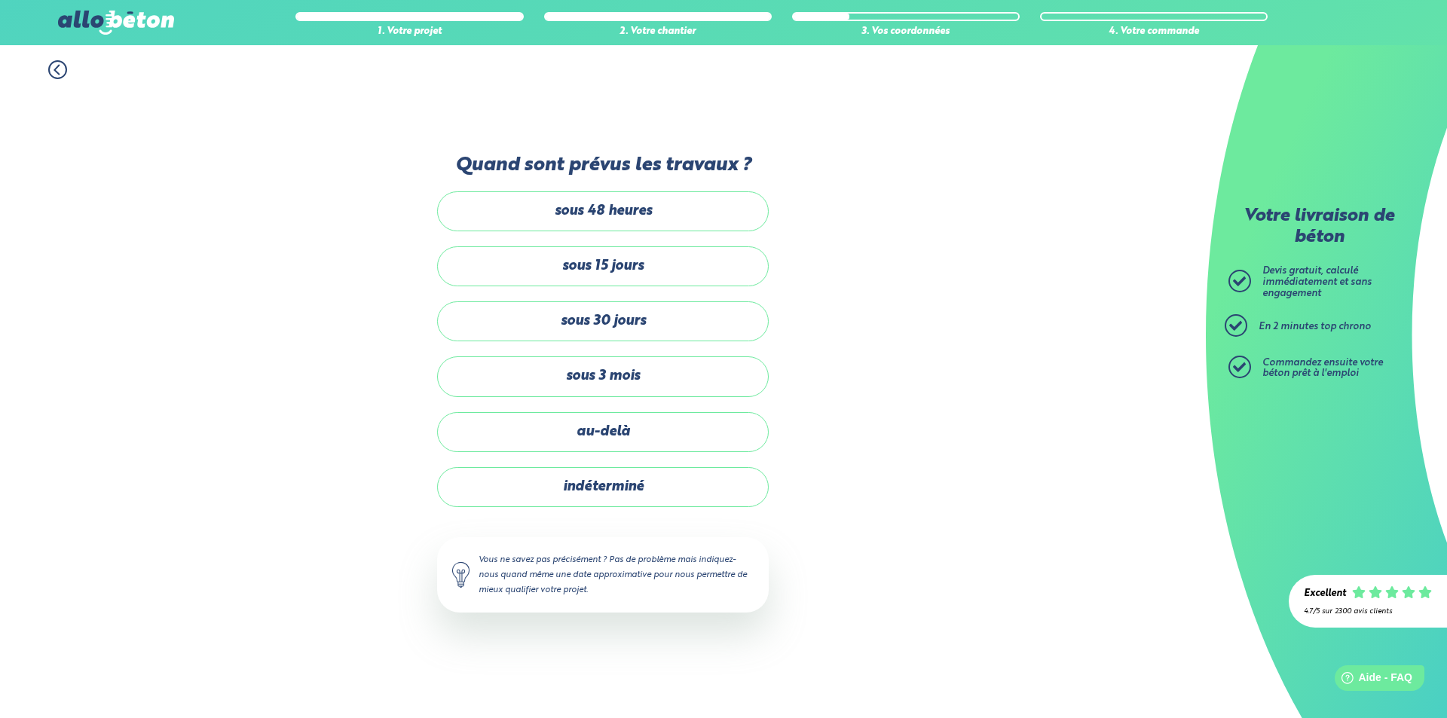
click at [682, 302] on label "sous 30 jours" at bounding box center [603, 322] width 332 height 40
click at [0, 0] on input "sous 30 jours" at bounding box center [0, 0] width 0 height 0
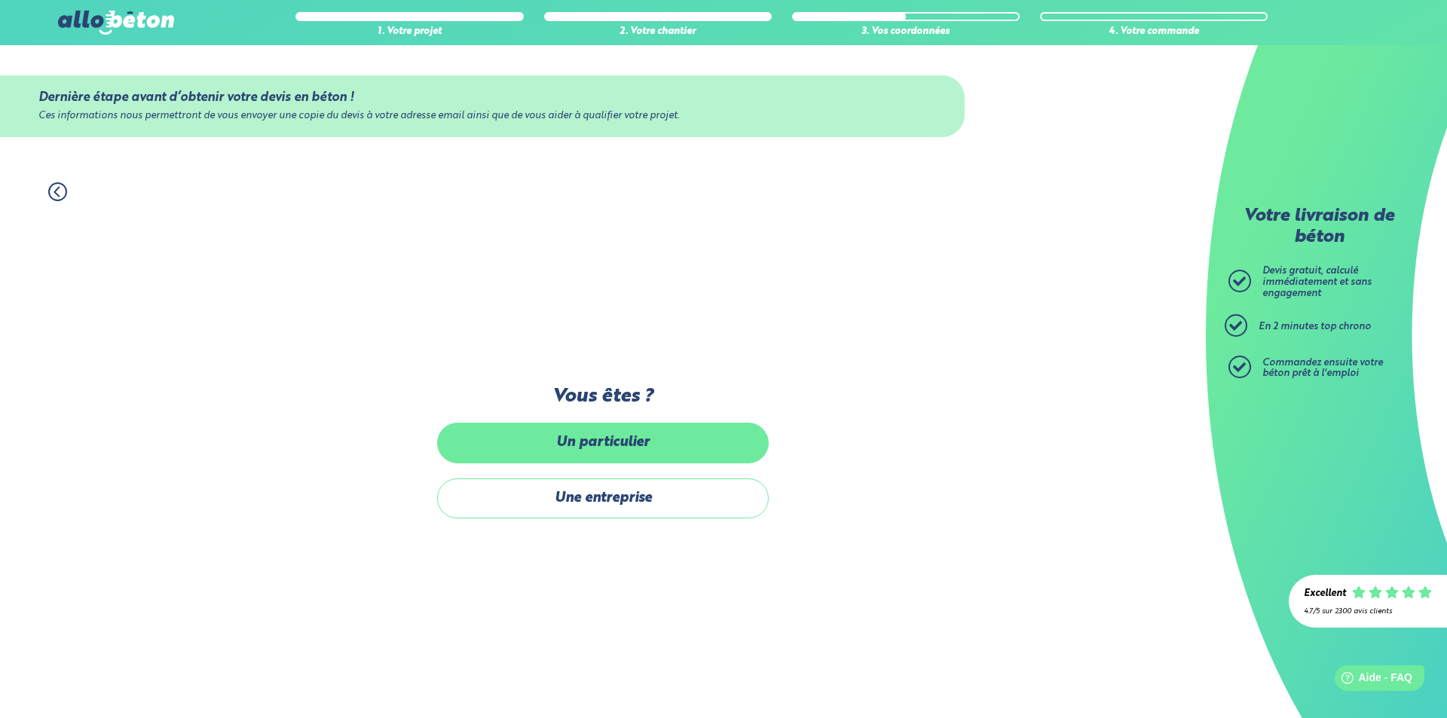
click at [639, 439] on label "Un particulier" at bounding box center [603, 443] width 332 height 40
click at [0, 0] on input "Un particulier" at bounding box center [0, 0] width 0 height 0
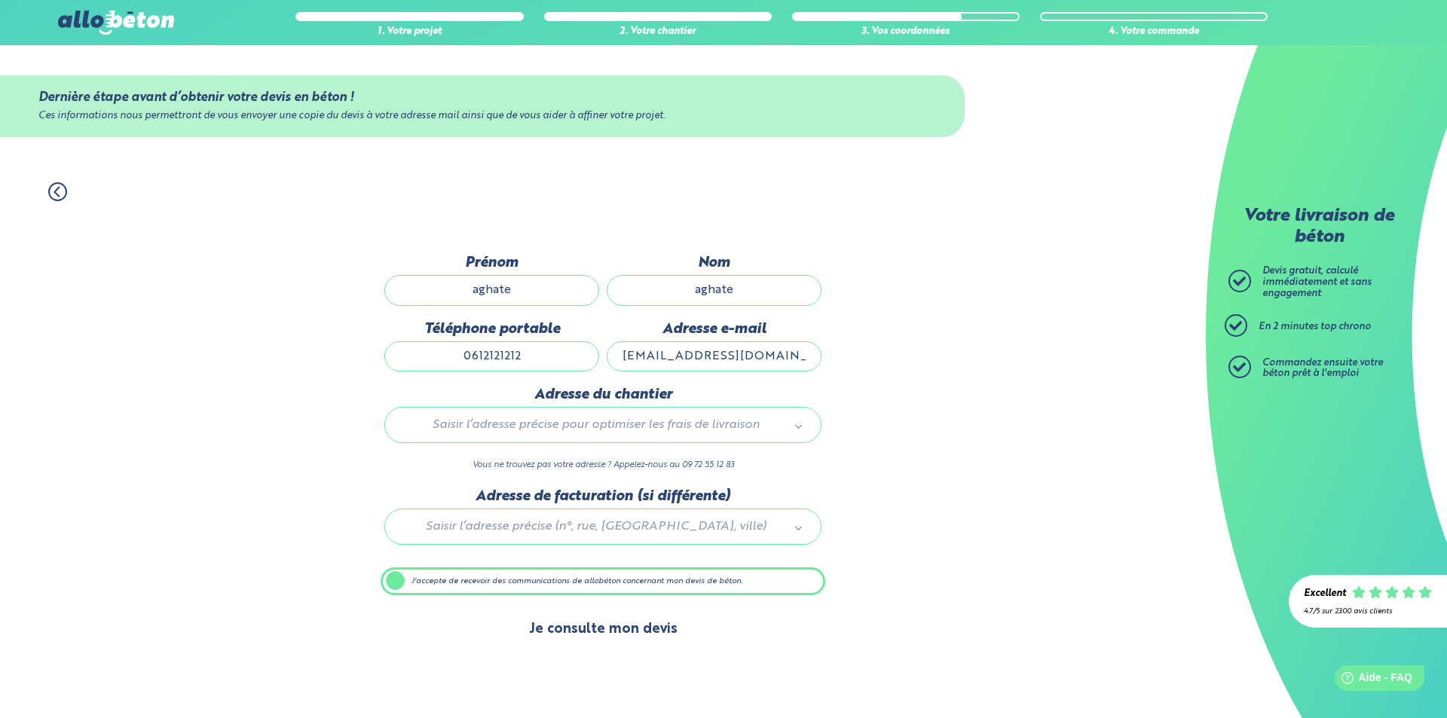
click at [624, 637] on button "Je consulte mon devis" at bounding box center [603, 630] width 179 height 38
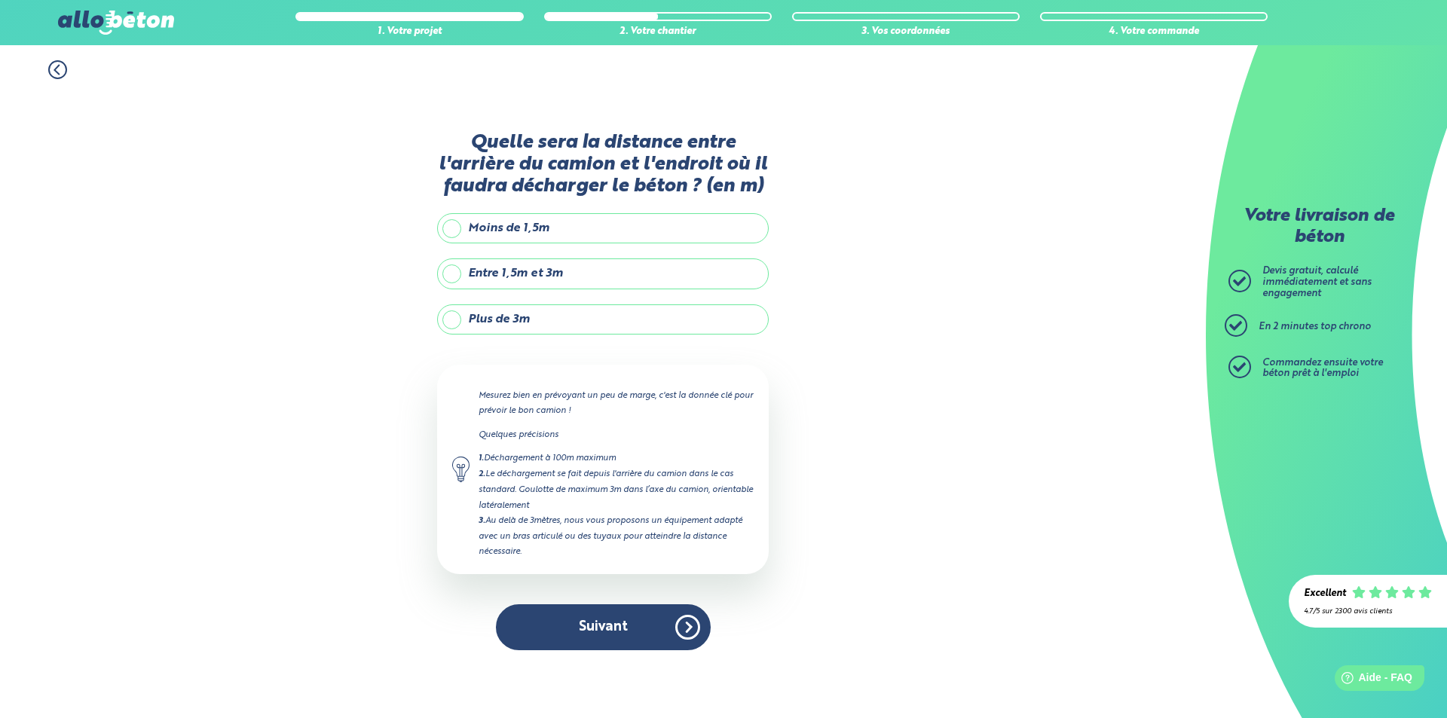
click at [495, 323] on label "Plus de 3m" at bounding box center [603, 320] width 332 height 30
click at [0, 0] on input "Plus de 3m" at bounding box center [0, 0] width 0 height 0
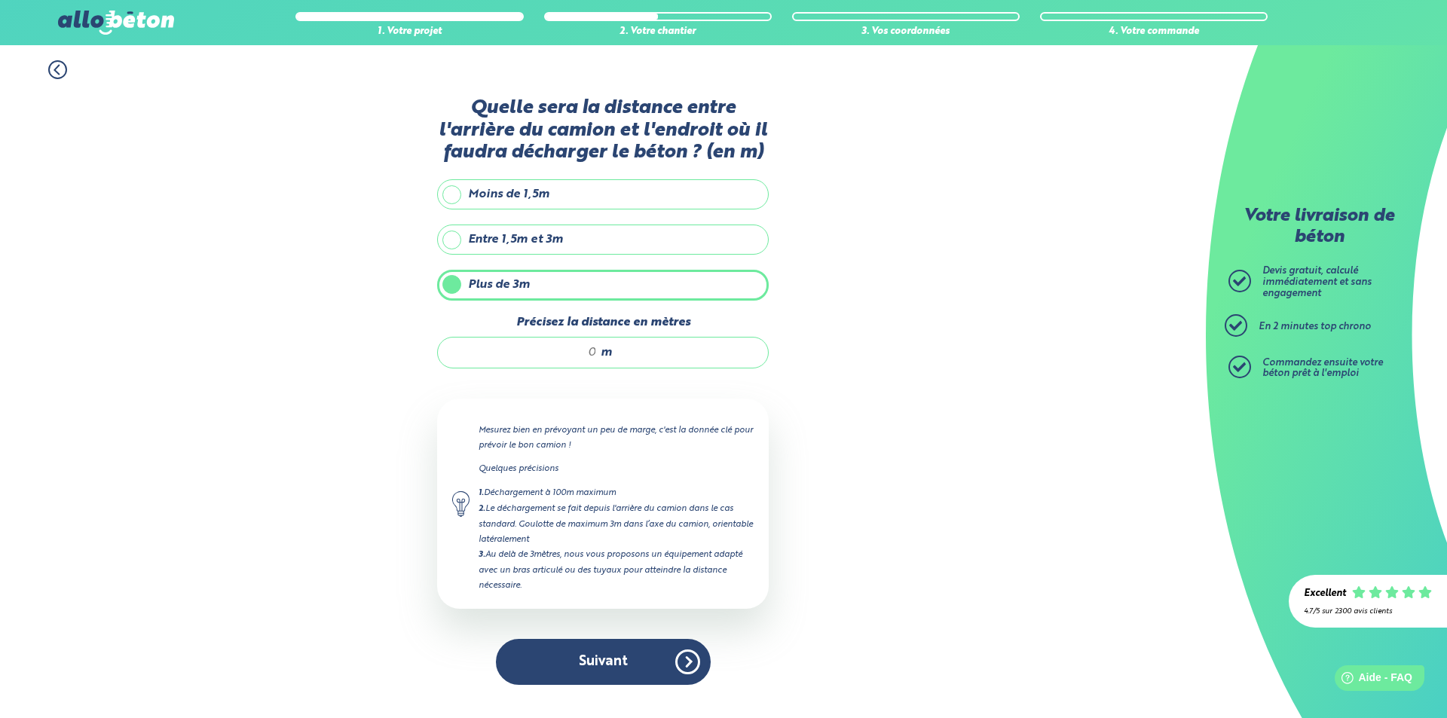
drag, startPoint x: 574, startPoint y: 350, endPoint x: 637, endPoint y: 348, distance: 62.6
click at [634, 348] on div "m" at bounding box center [603, 353] width 332 height 32
type input "30"
click at [577, 671] on button "Suivant" at bounding box center [603, 662] width 215 height 46
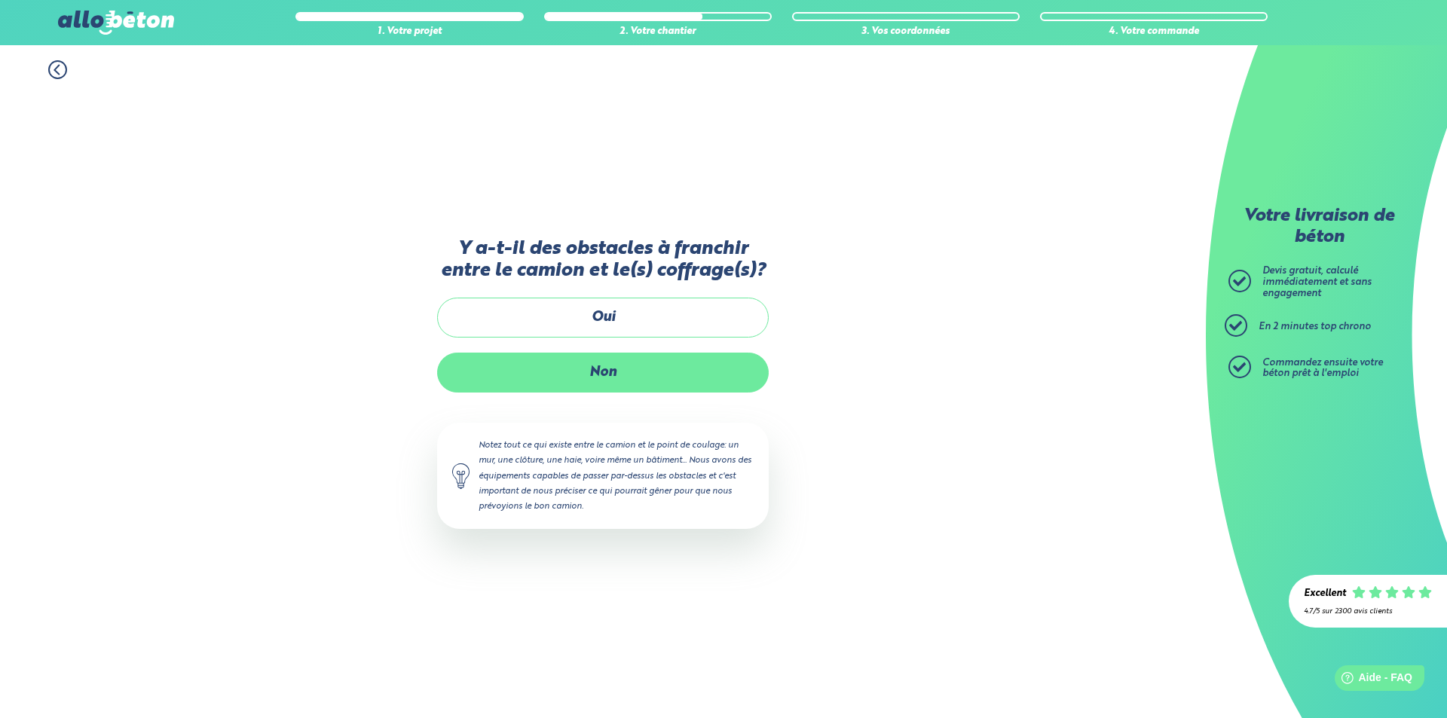
click at [628, 365] on label "Non" at bounding box center [603, 373] width 332 height 40
click at [0, 0] on input "Non" at bounding box center [0, 0] width 0 height 0
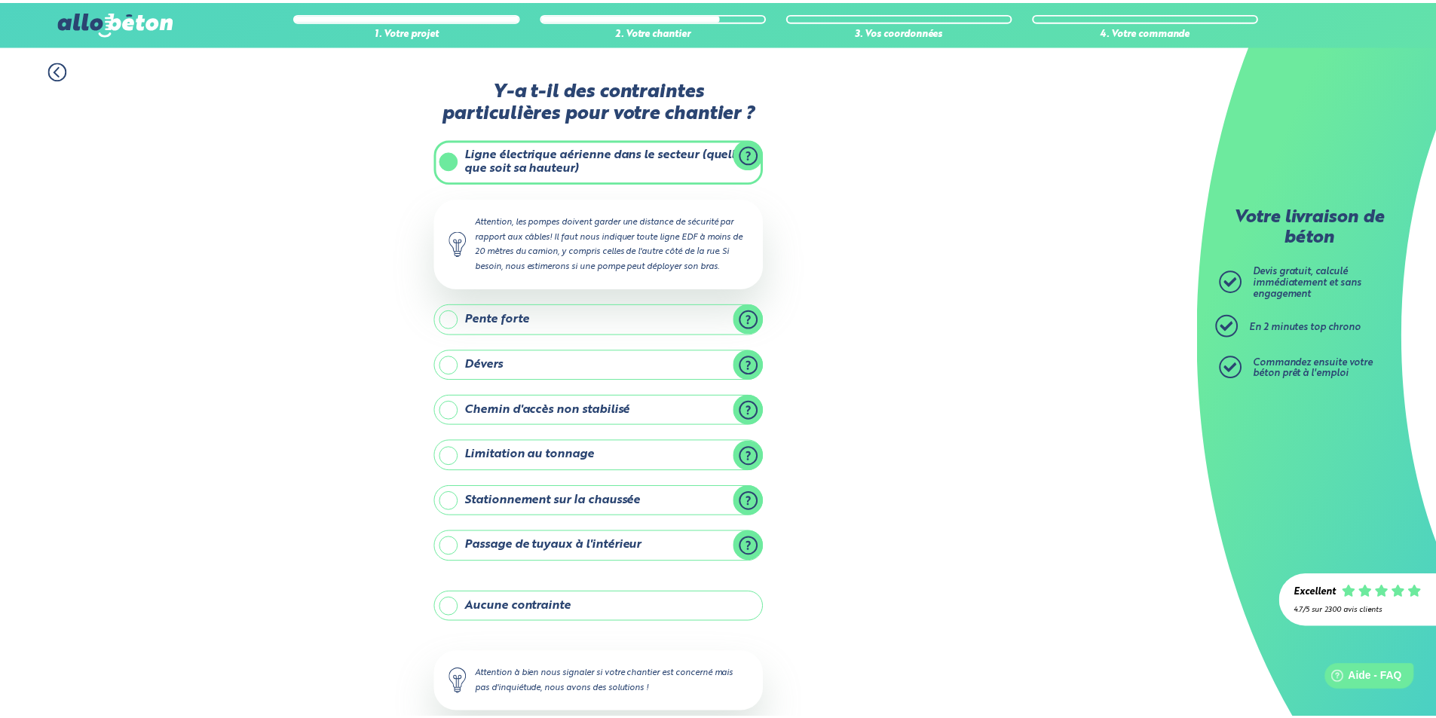
scroll to position [86, 0]
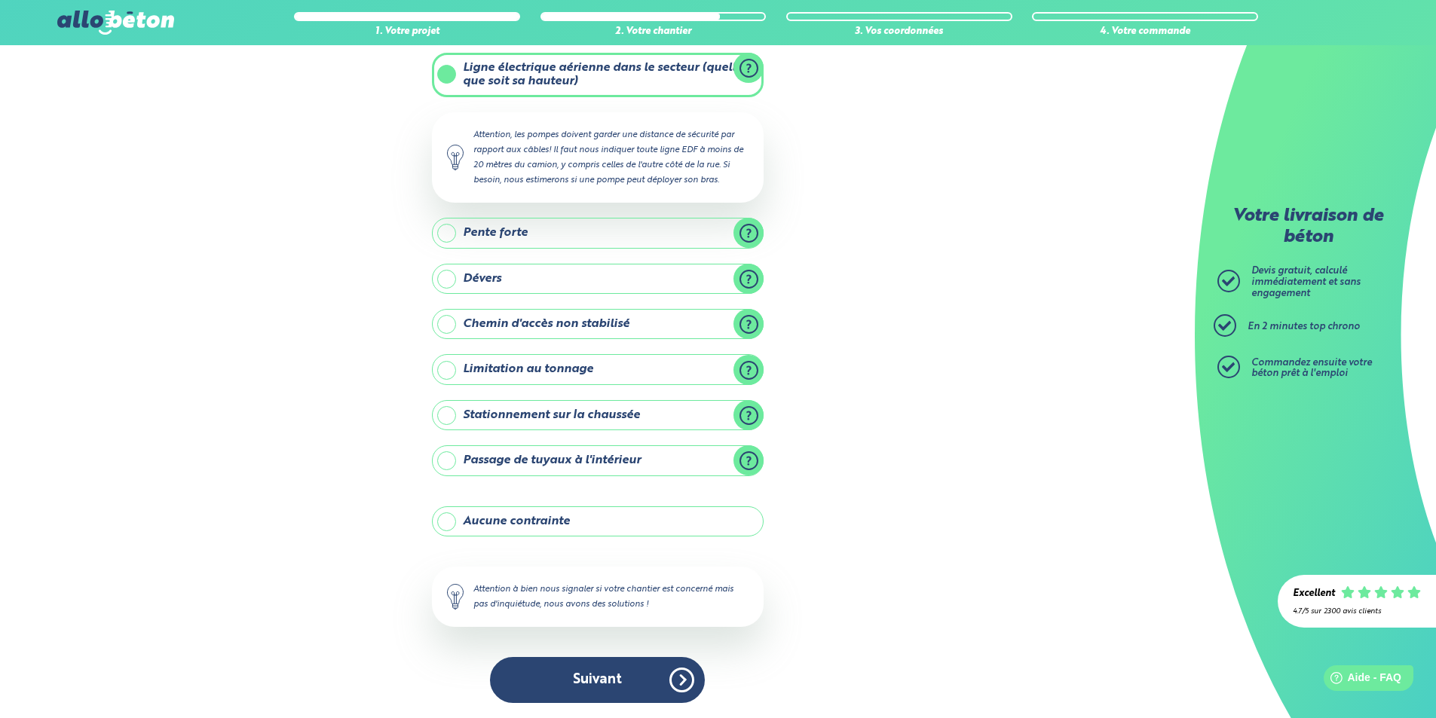
click at [564, 677] on button "Suivant" at bounding box center [597, 680] width 215 height 46
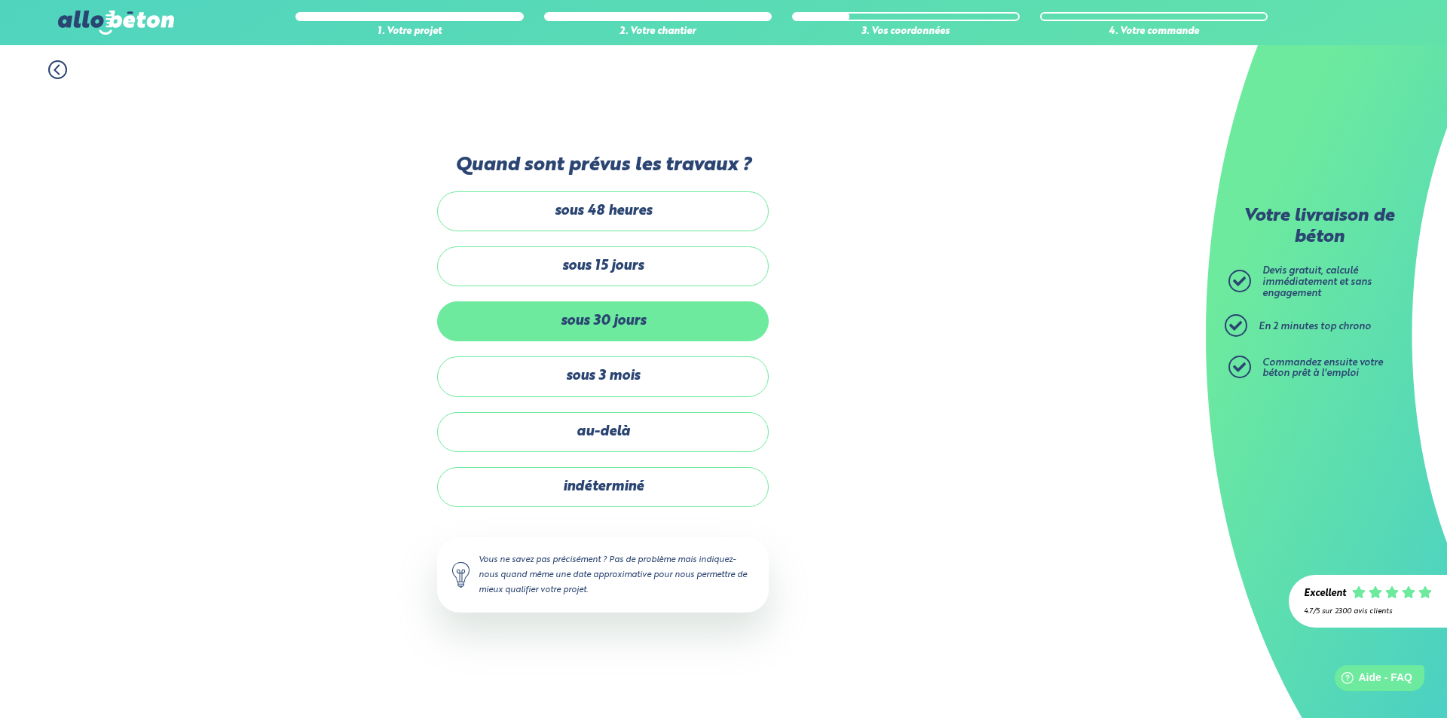
click at [642, 332] on label "sous 30 jours" at bounding box center [603, 322] width 332 height 40
click at [0, 0] on input "sous 30 jours" at bounding box center [0, 0] width 0 height 0
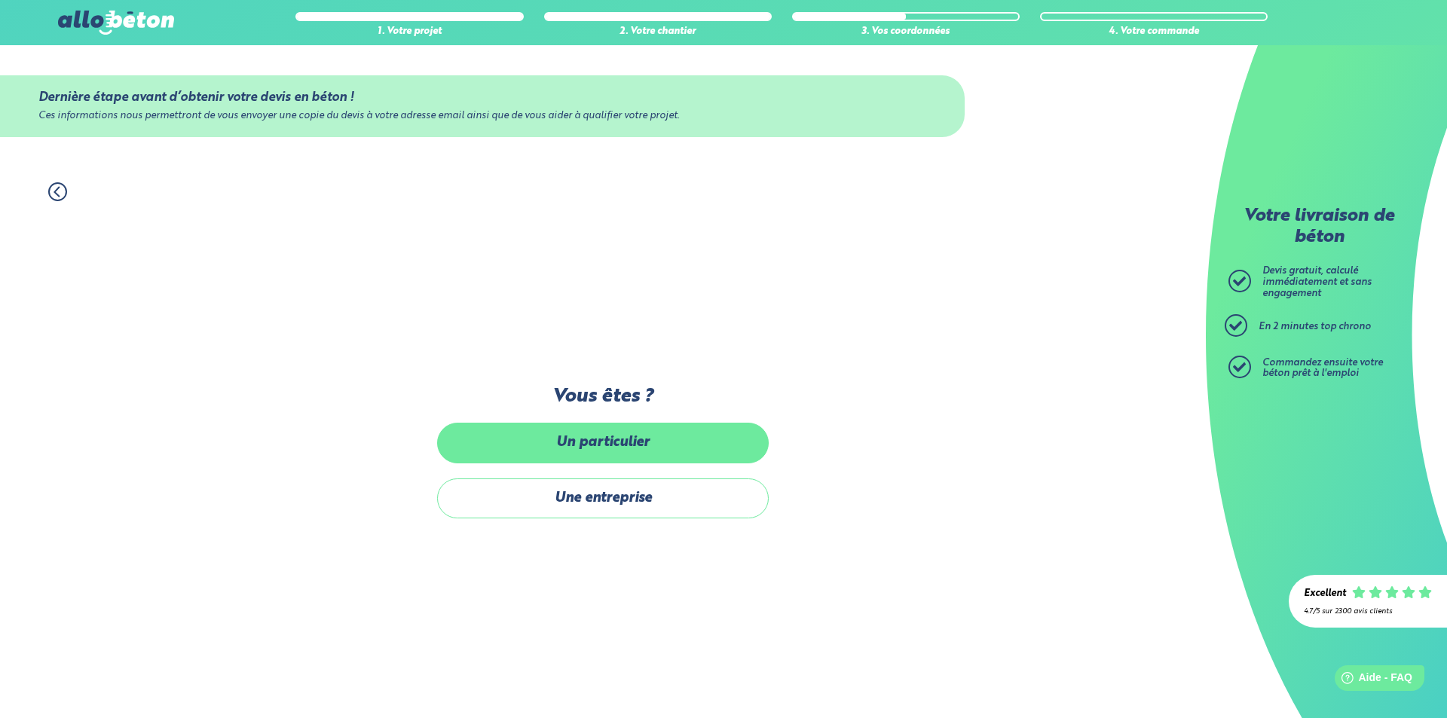
click at [639, 444] on label "Un particulier" at bounding box center [603, 443] width 332 height 40
click at [0, 0] on input "Un particulier" at bounding box center [0, 0] width 0 height 0
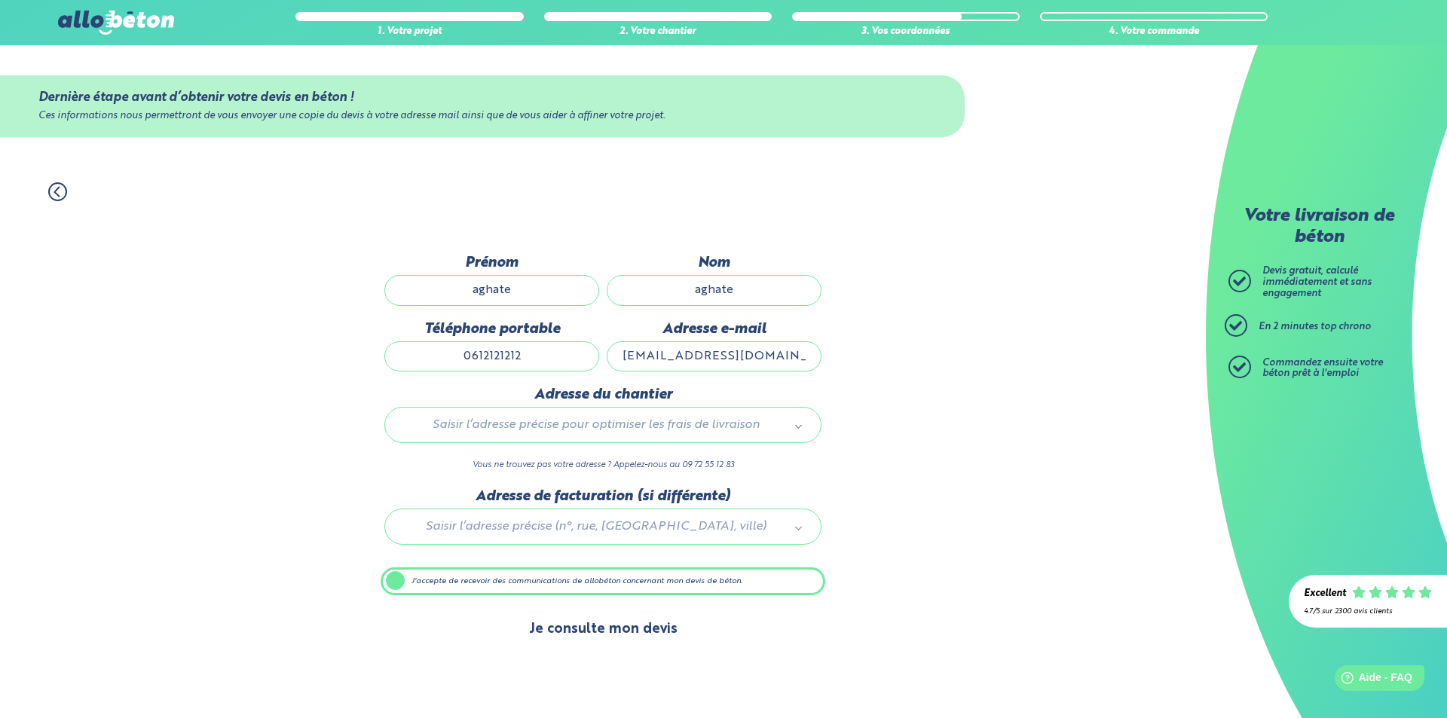
click at [628, 628] on button "Je consulte mon devis" at bounding box center [603, 630] width 179 height 38
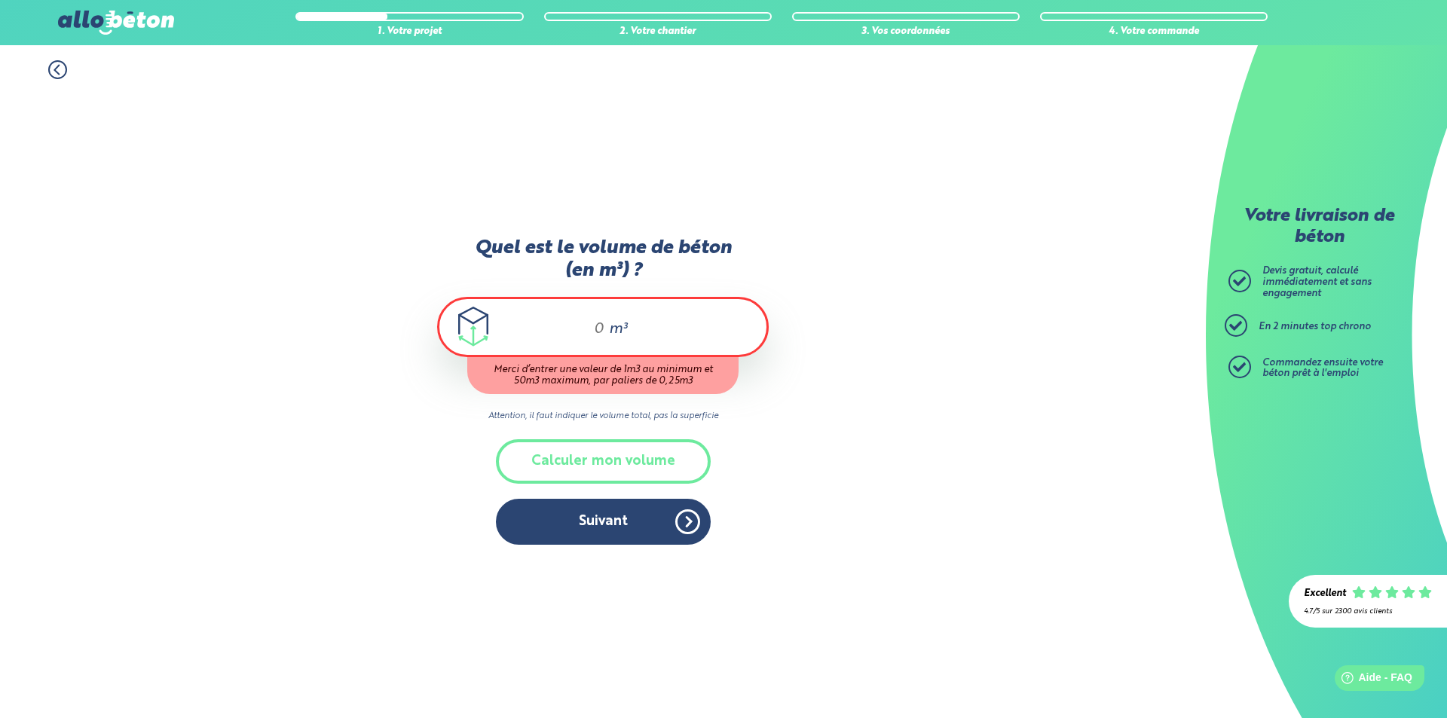
drag, startPoint x: 589, startPoint y: 327, endPoint x: 662, endPoint y: 338, distance: 73.2
click at [660, 338] on div "m³" at bounding box center [603, 327] width 332 height 60
type input "3"
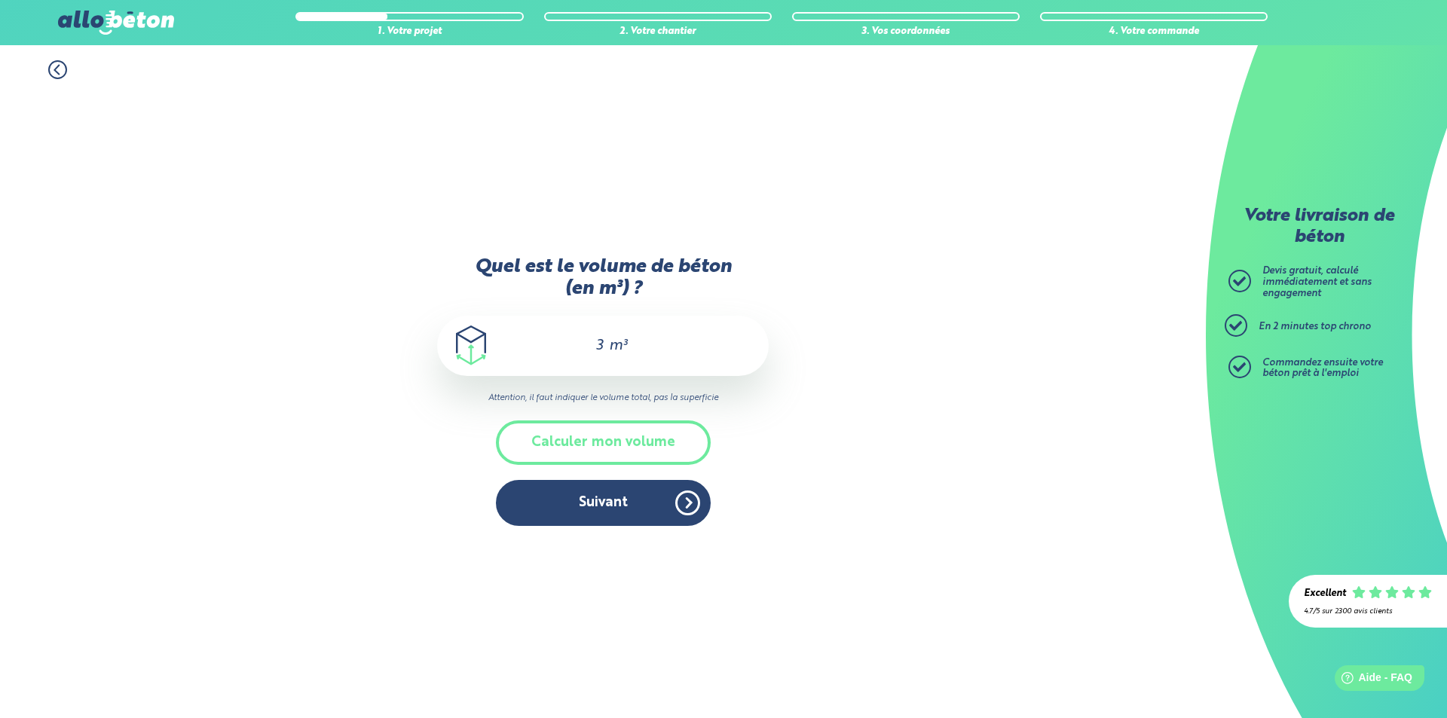
click at [633, 522] on button "Suivant" at bounding box center [603, 503] width 215 height 46
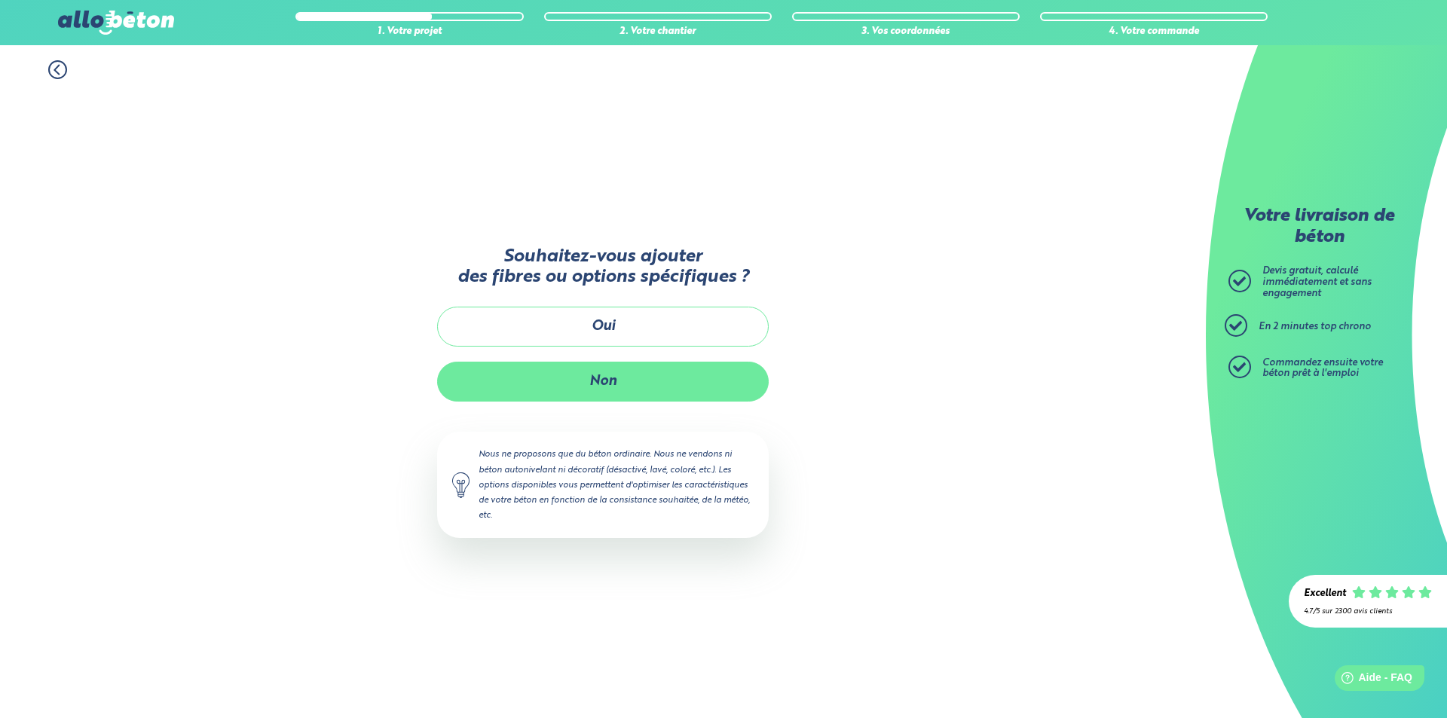
click at [631, 387] on button "Non" at bounding box center [603, 382] width 332 height 40
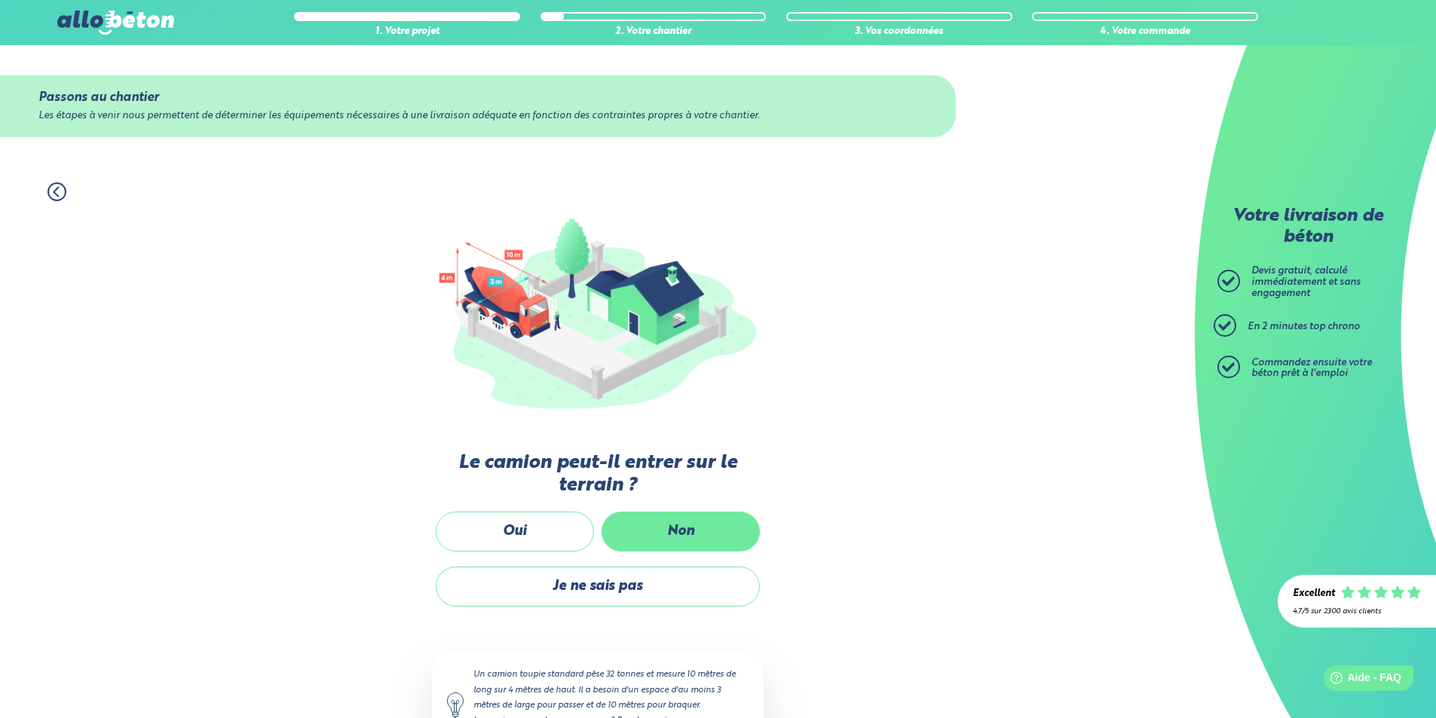
click at [693, 540] on label "Non" at bounding box center [681, 532] width 158 height 40
click at [0, 0] on input "Non" at bounding box center [0, 0] width 0 height 0
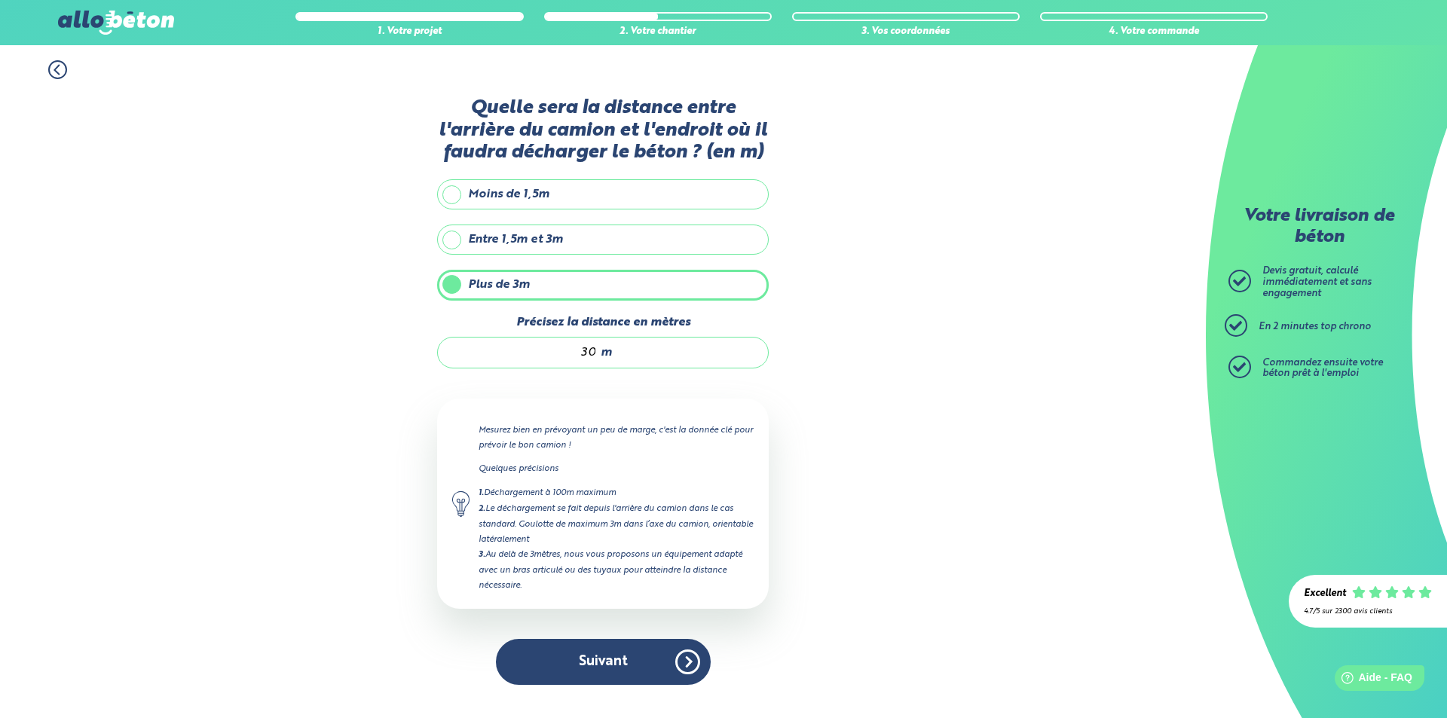
click at [609, 664] on button "Suivant" at bounding box center [603, 662] width 215 height 46
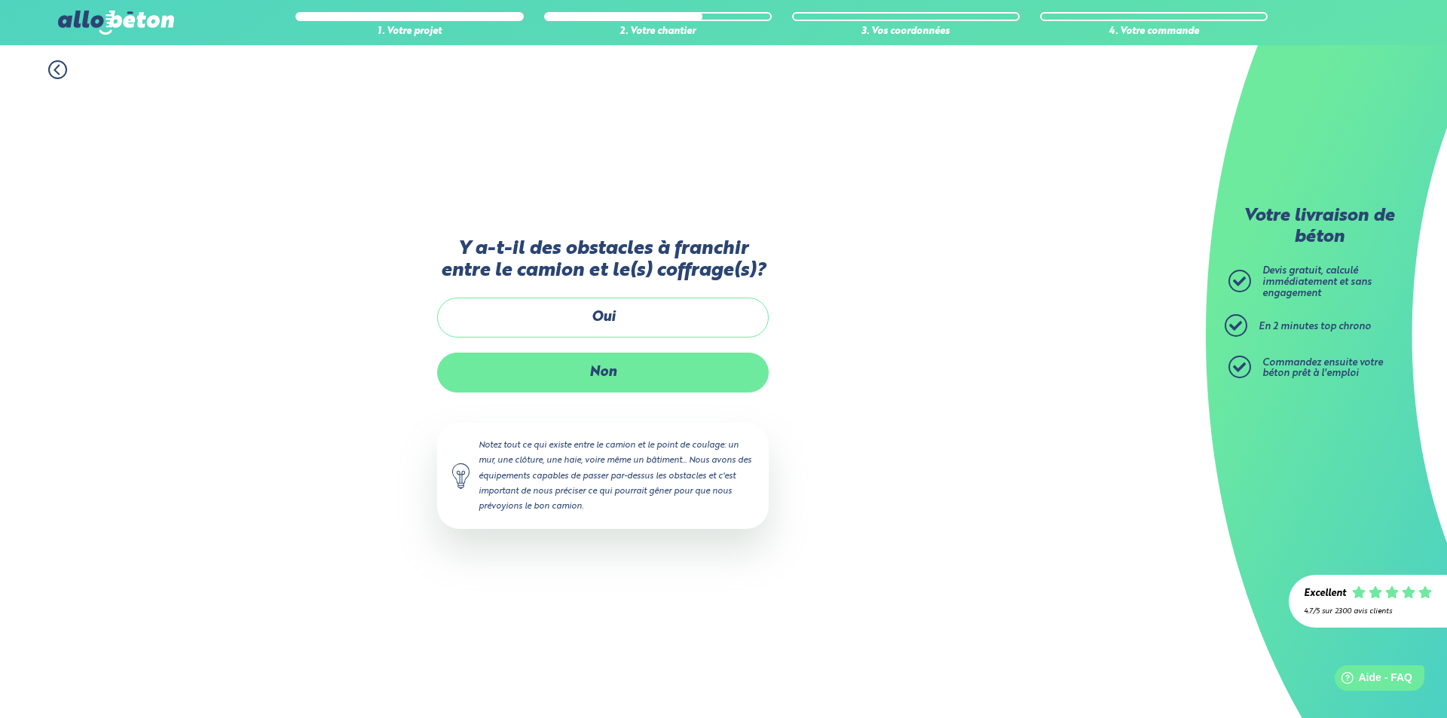
click at [626, 378] on label "Non" at bounding box center [603, 373] width 332 height 40
click at [0, 0] on input "Non" at bounding box center [0, 0] width 0 height 0
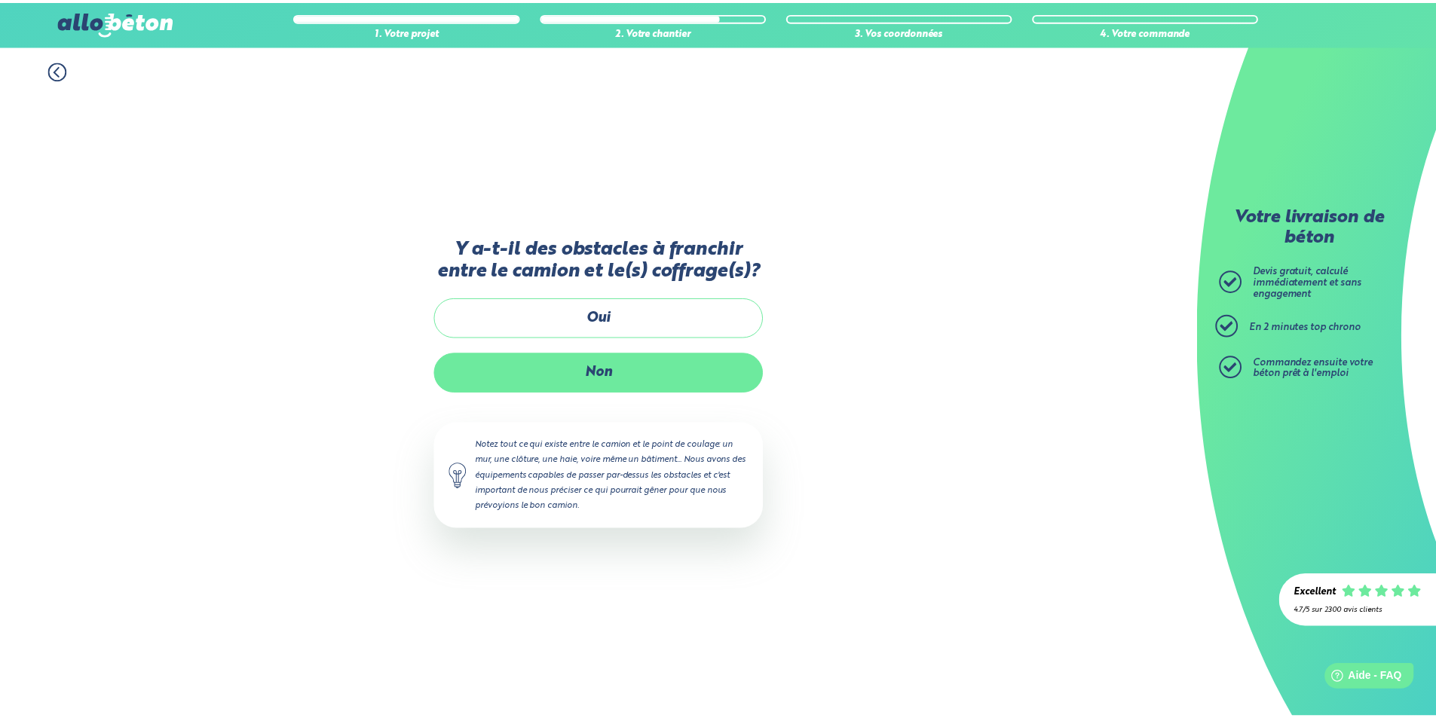
scroll to position [86, 0]
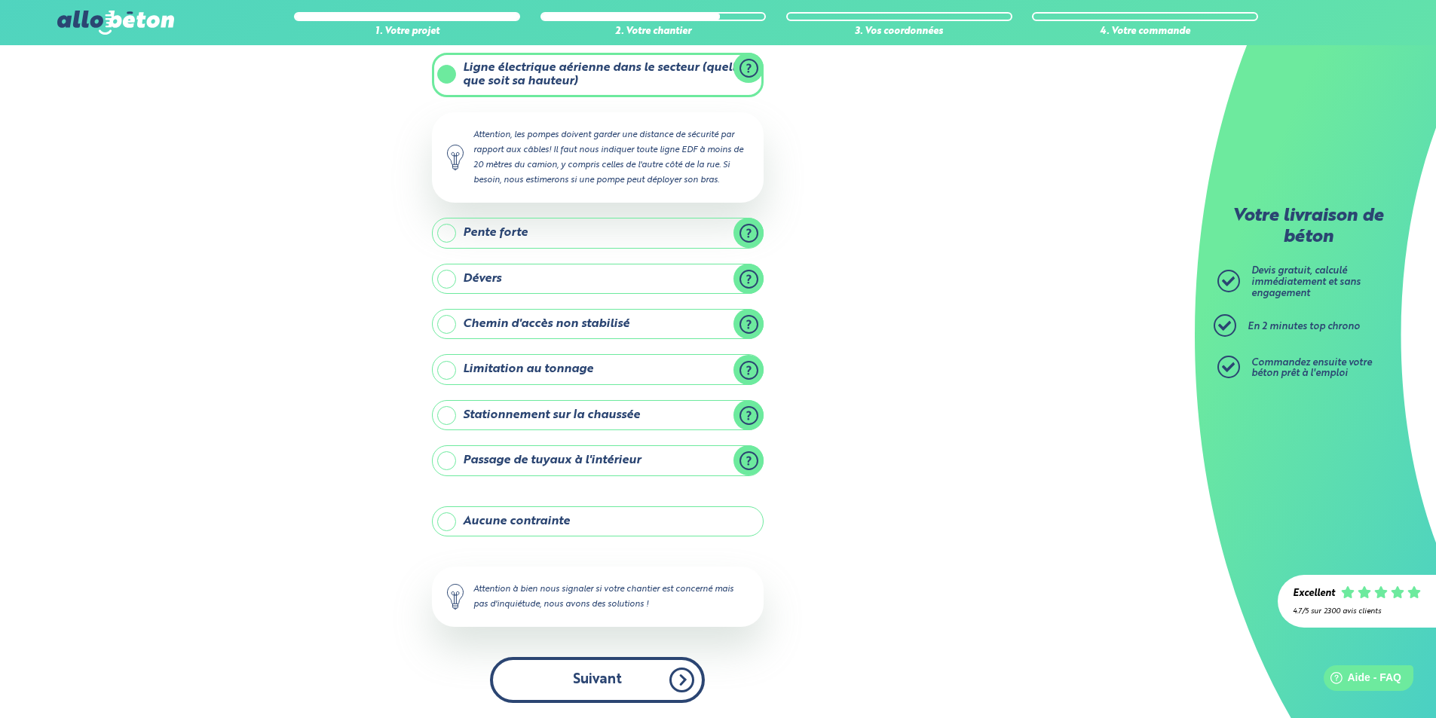
click at [608, 675] on button "Suivant" at bounding box center [597, 680] width 215 height 46
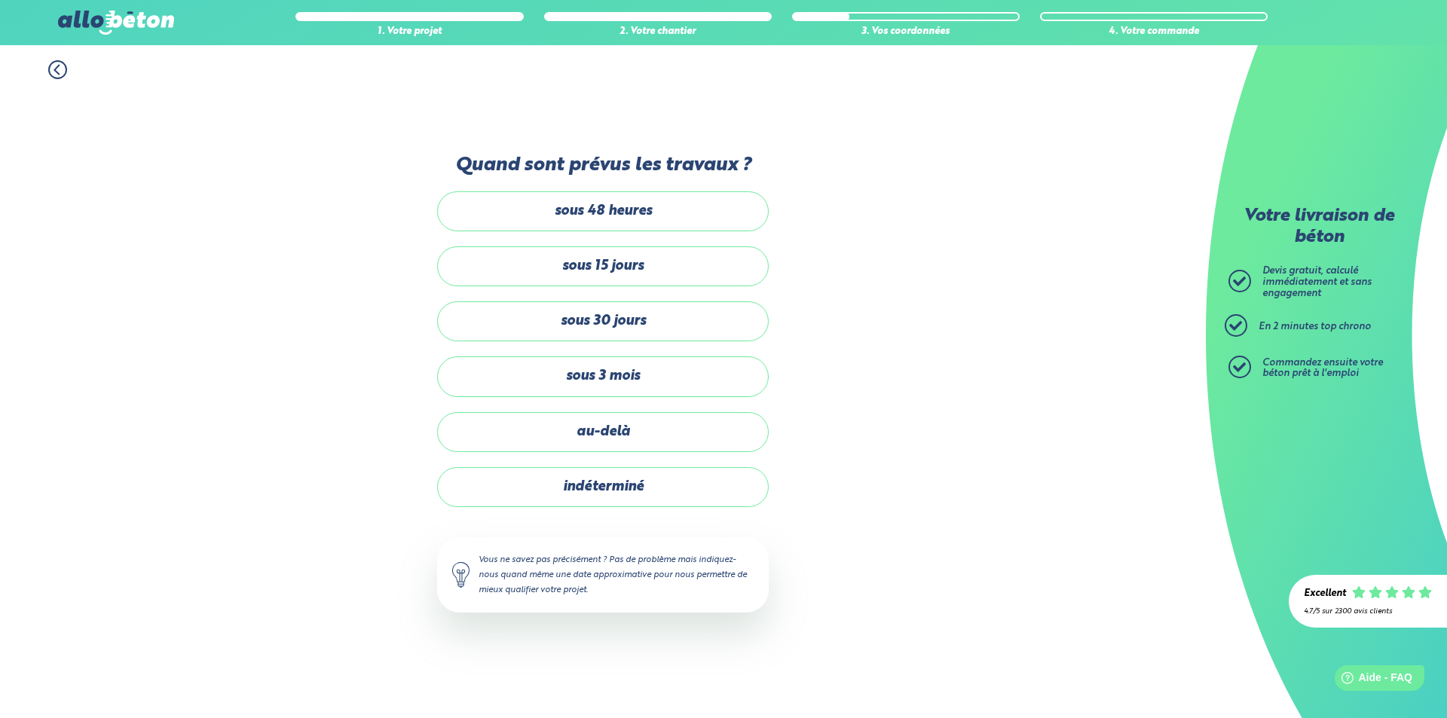
click at [605, 313] on label "sous 30 jours" at bounding box center [603, 322] width 332 height 40
click at [0, 0] on input "sous 30 jours" at bounding box center [0, 0] width 0 height 0
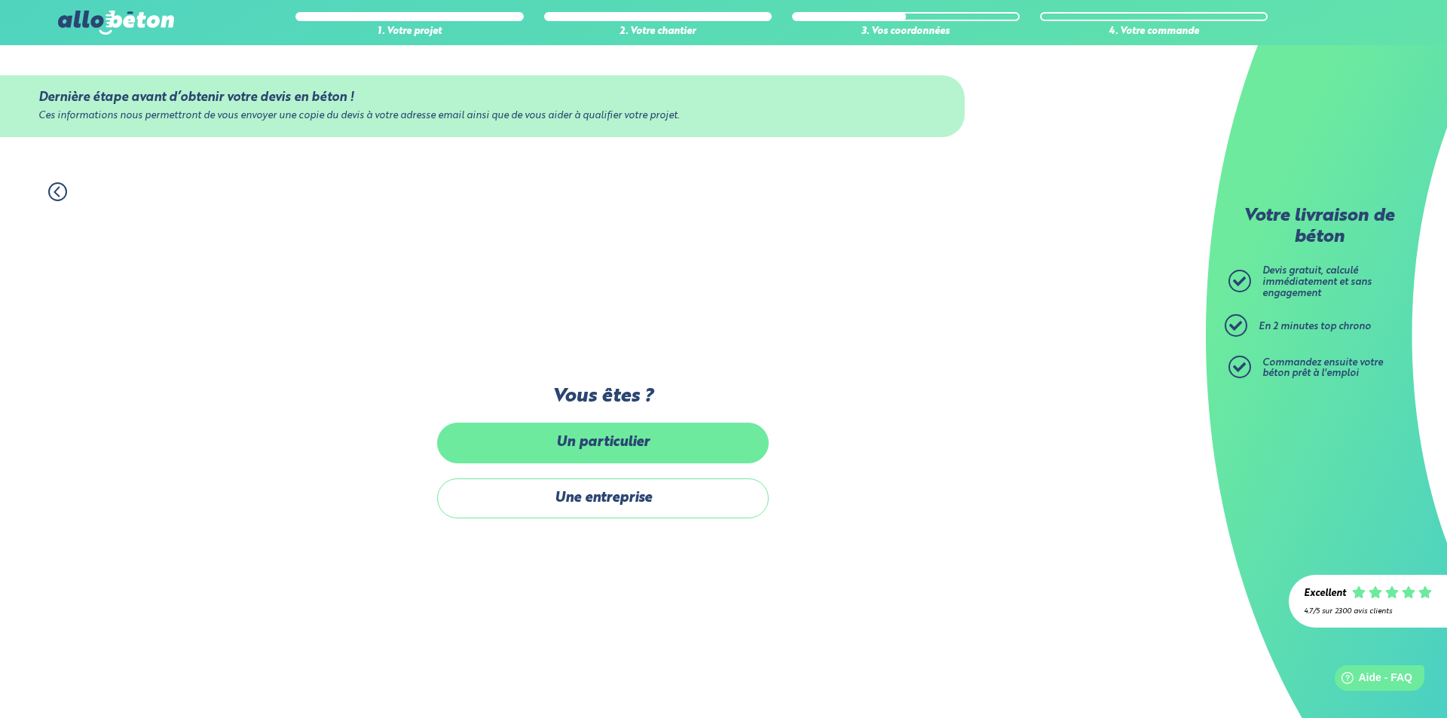
click at [614, 455] on label "Un particulier" at bounding box center [603, 443] width 332 height 40
click at [0, 0] on input "Un particulier" at bounding box center [0, 0] width 0 height 0
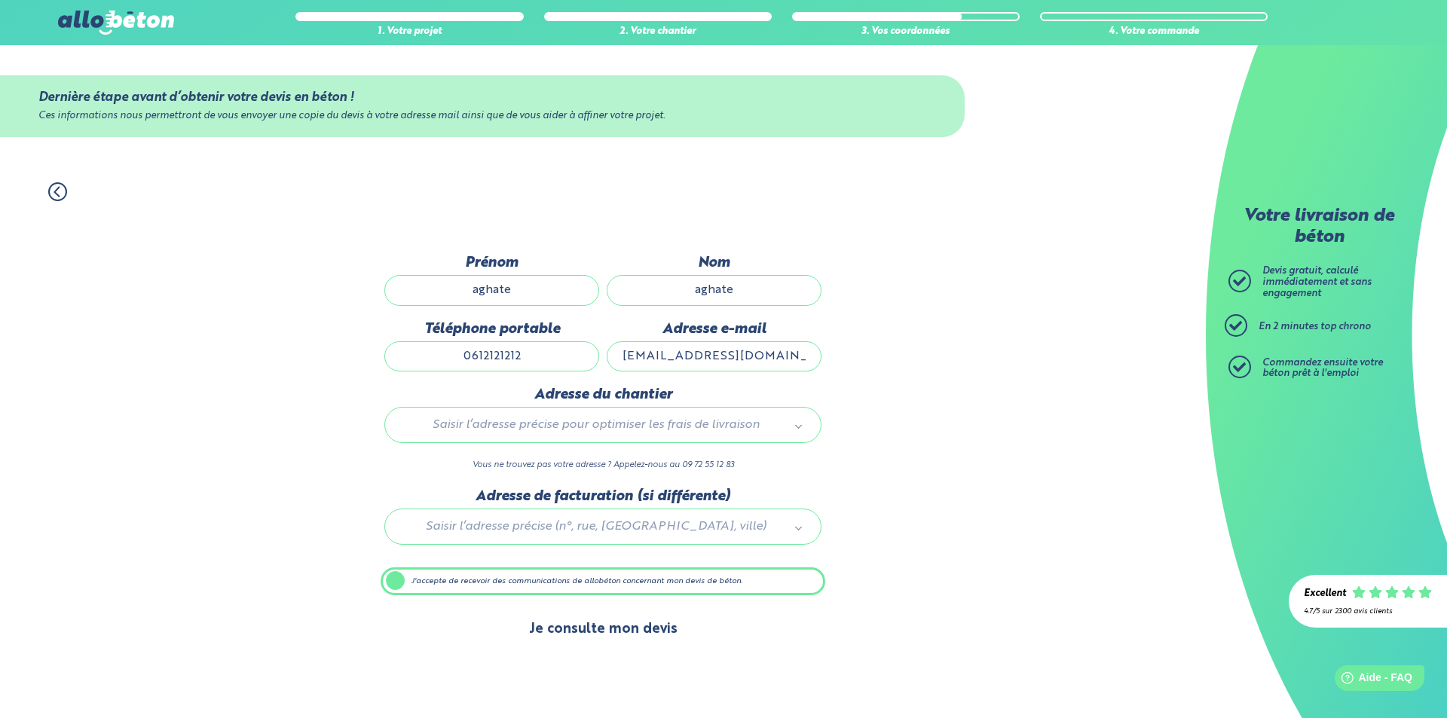
click at [599, 632] on button "Je consulte mon devis" at bounding box center [603, 630] width 179 height 38
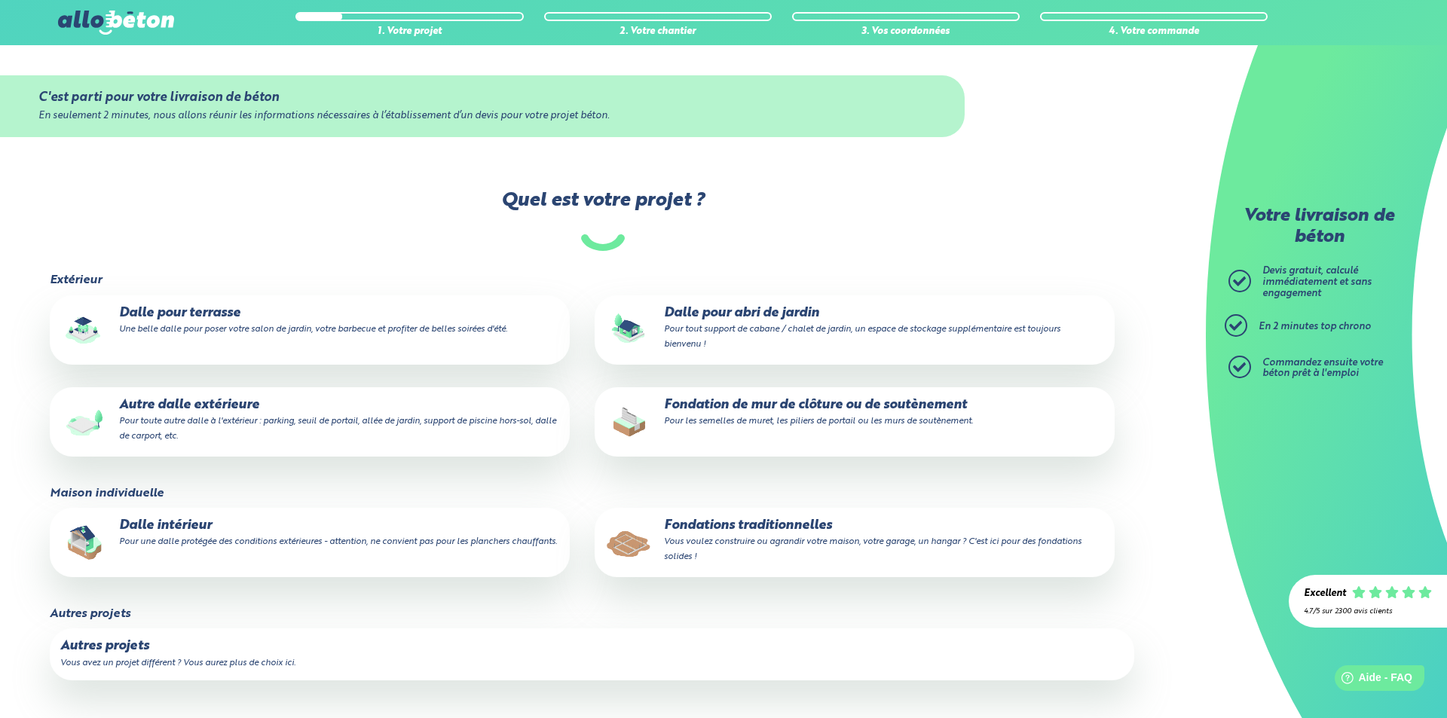
click at [214, 408] on p "Autre dalle extérieure Pour toute autre dalle à l'extérieur : parking, seuil de…" at bounding box center [309, 421] width 499 height 46
click at [0, 0] on input "Autre dalle extérieure Pour toute autre dalle à l'extérieur : parking, seuil de…" at bounding box center [0, 0] width 0 height 0
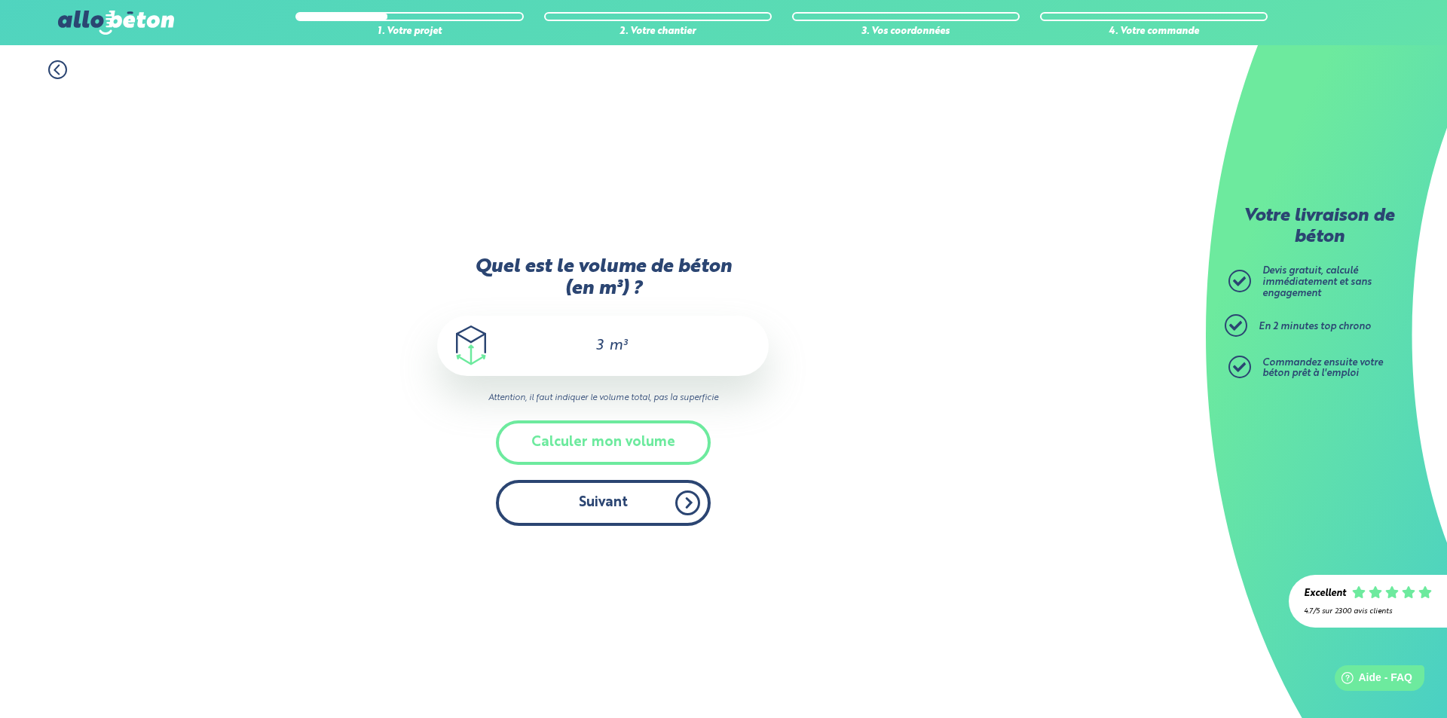
click at [614, 509] on button "Suivant" at bounding box center [603, 503] width 215 height 46
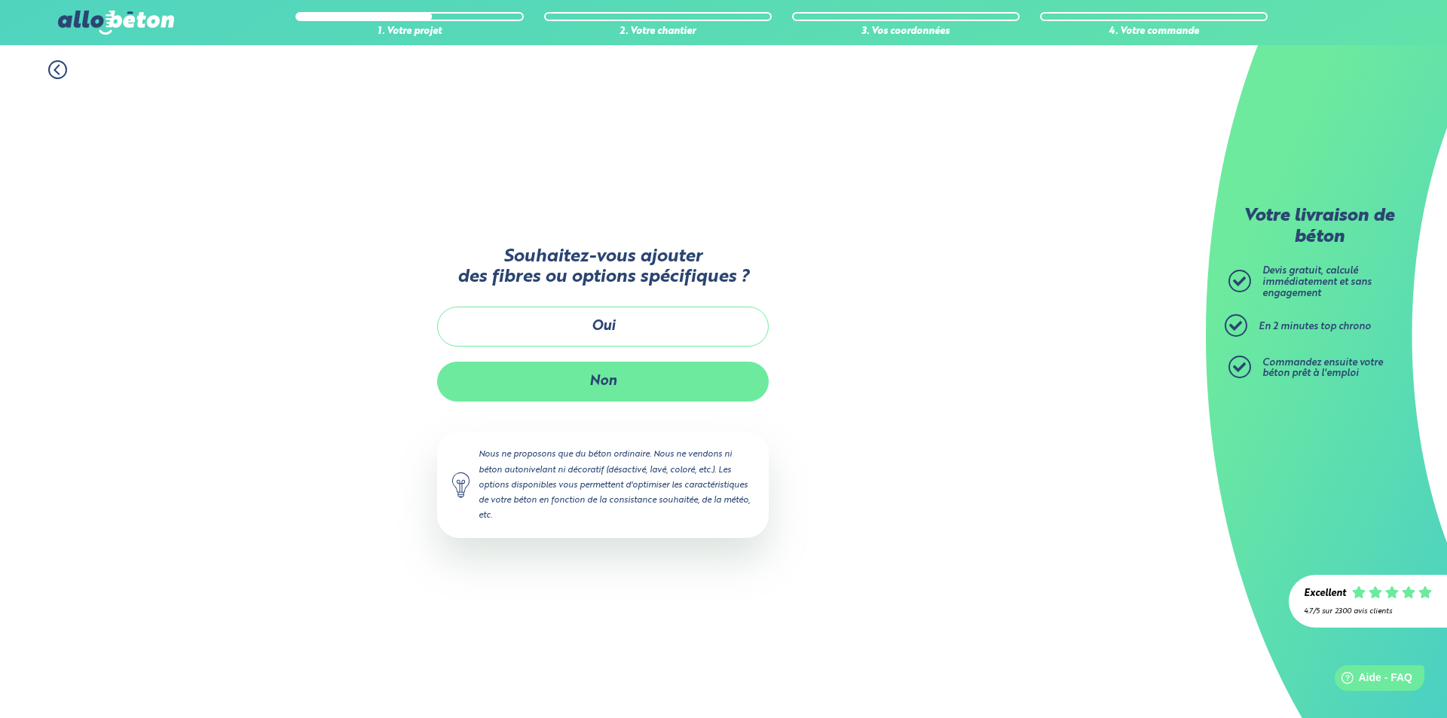
click at [638, 376] on button "Non" at bounding box center [603, 382] width 332 height 40
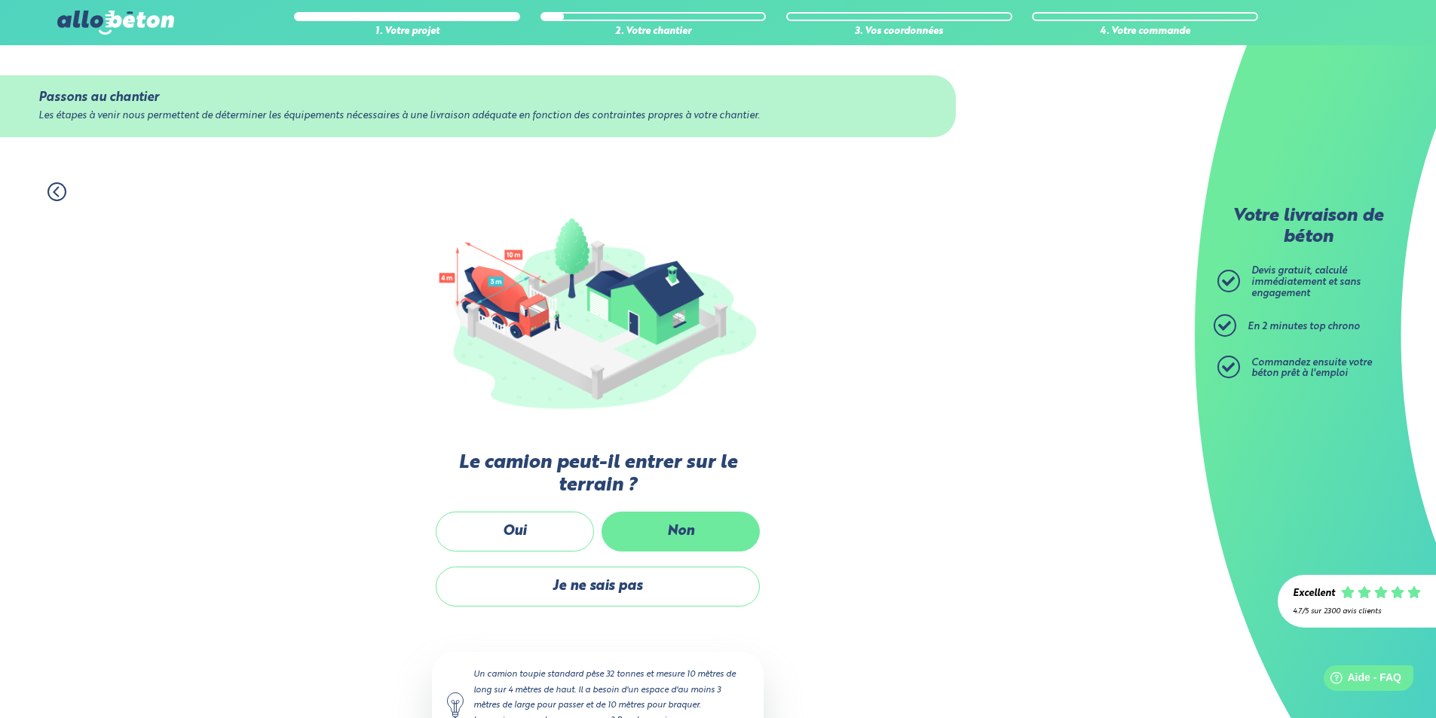
click at [660, 534] on label "Non" at bounding box center [681, 532] width 158 height 40
click at [0, 0] on input "Non" at bounding box center [0, 0] width 0 height 0
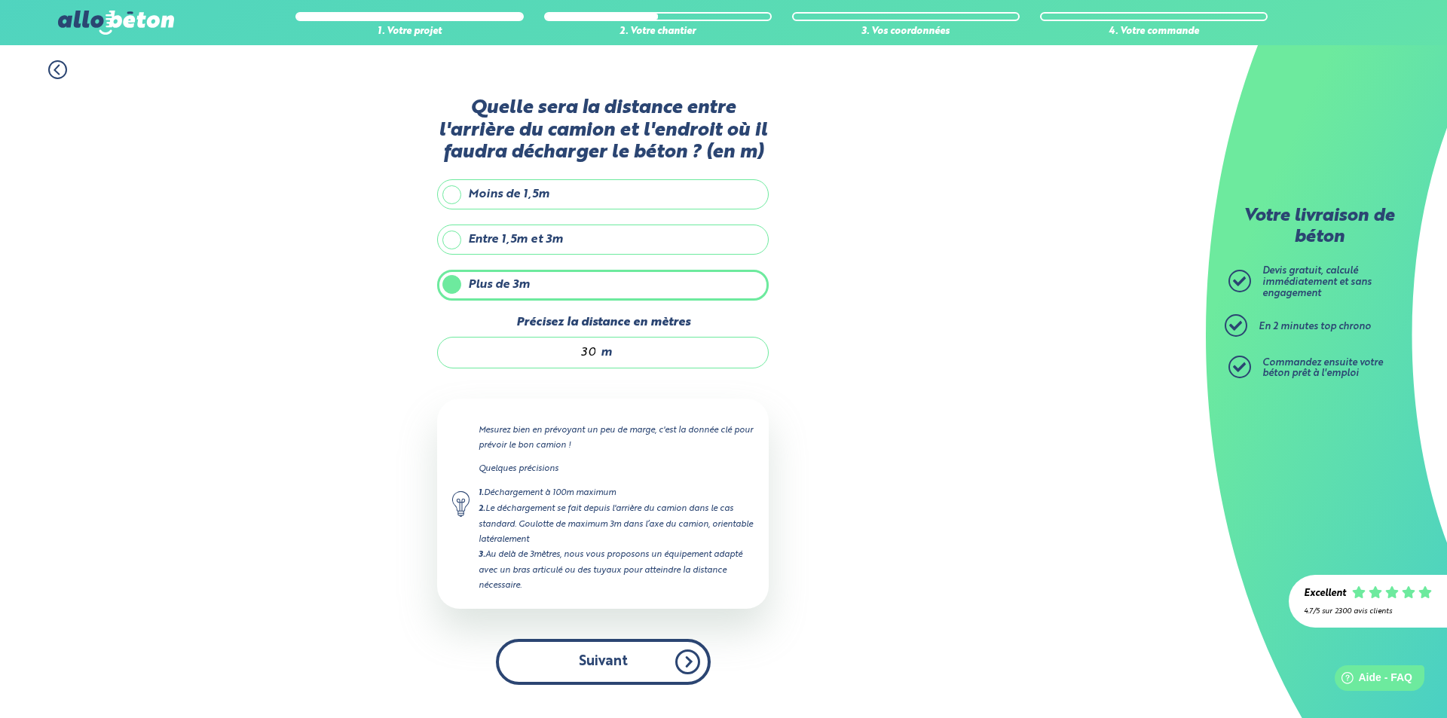
click at [629, 660] on button "Suivant" at bounding box center [603, 662] width 215 height 46
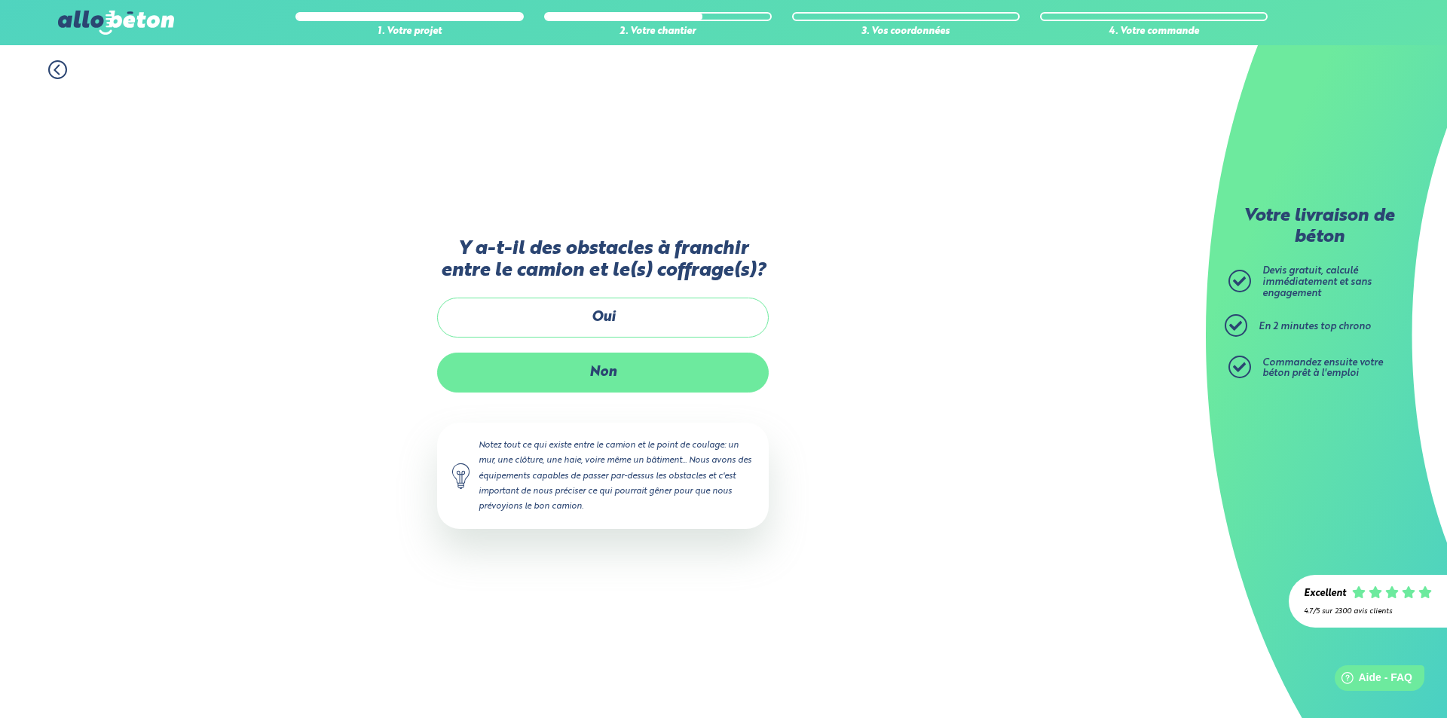
click at [651, 365] on label "Non" at bounding box center [603, 373] width 332 height 40
click at [0, 0] on input "Non" at bounding box center [0, 0] width 0 height 0
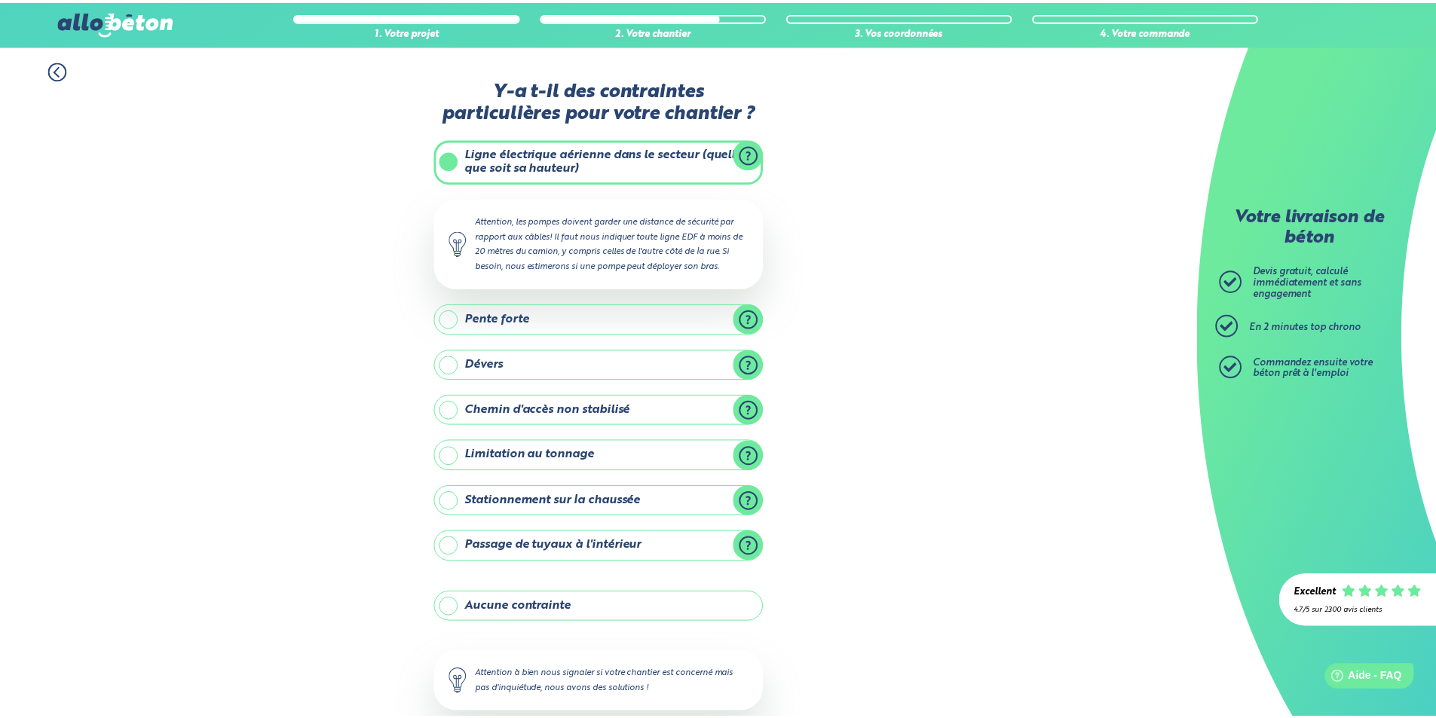
scroll to position [86, 0]
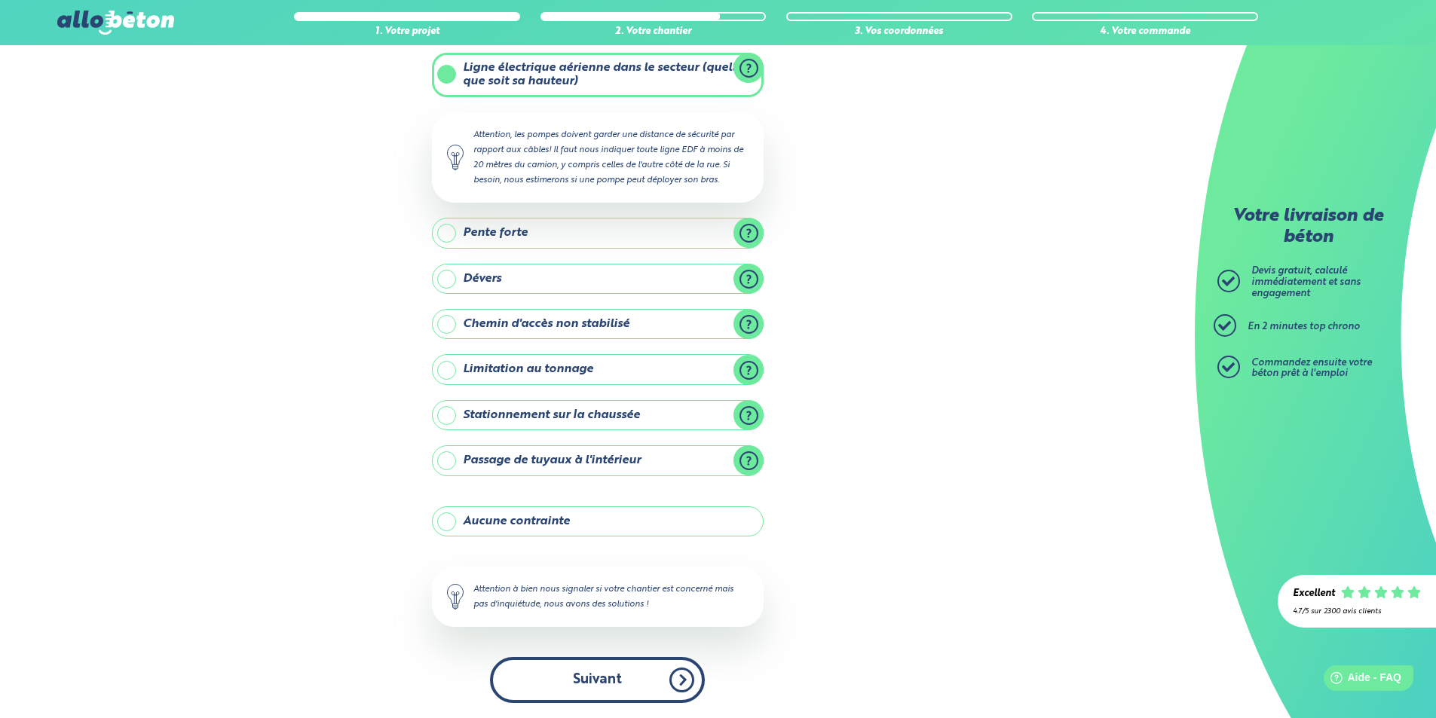
click at [599, 681] on button "Suivant" at bounding box center [597, 680] width 215 height 46
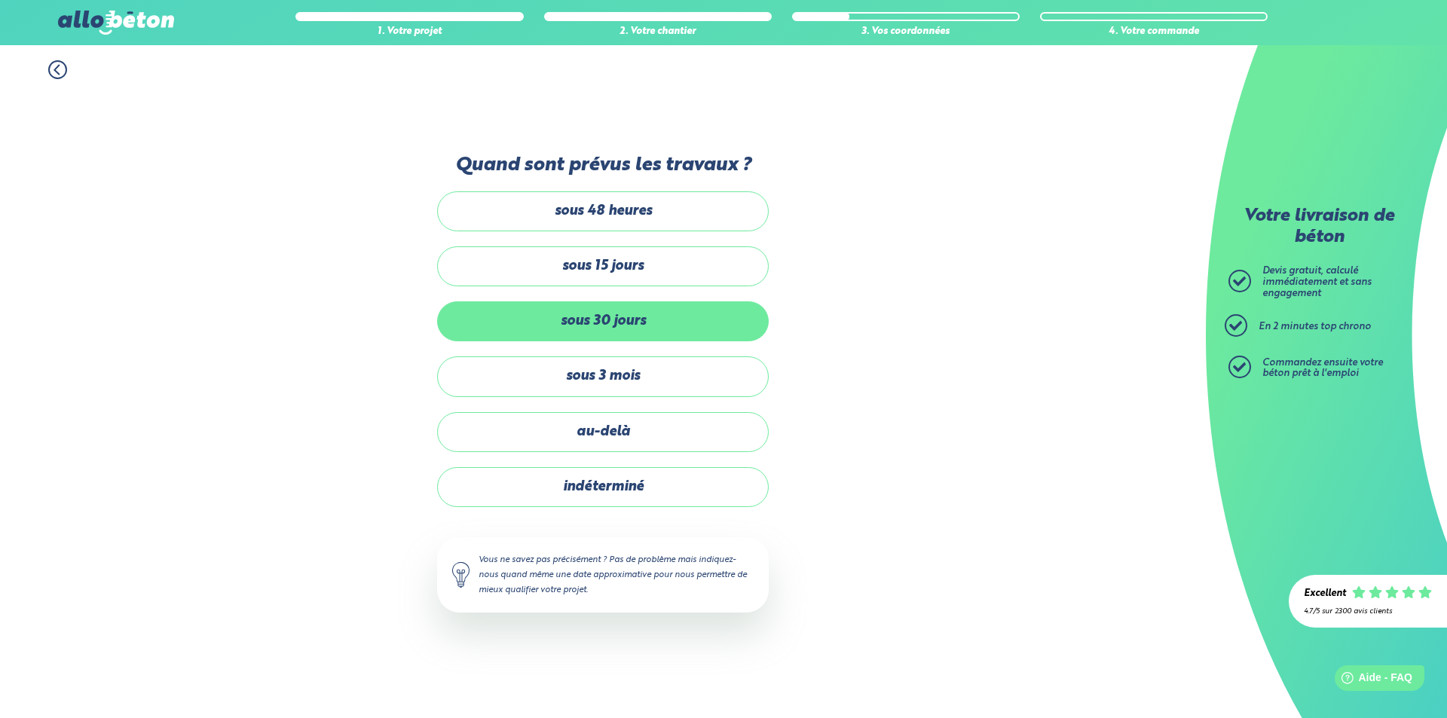
click at [631, 326] on label "sous 30 jours" at bounding box center [603, 322] width 332 height 40
click at [0, 0] on input "sous 30 jours" at bounding box center [0, 0] width 0 height 0
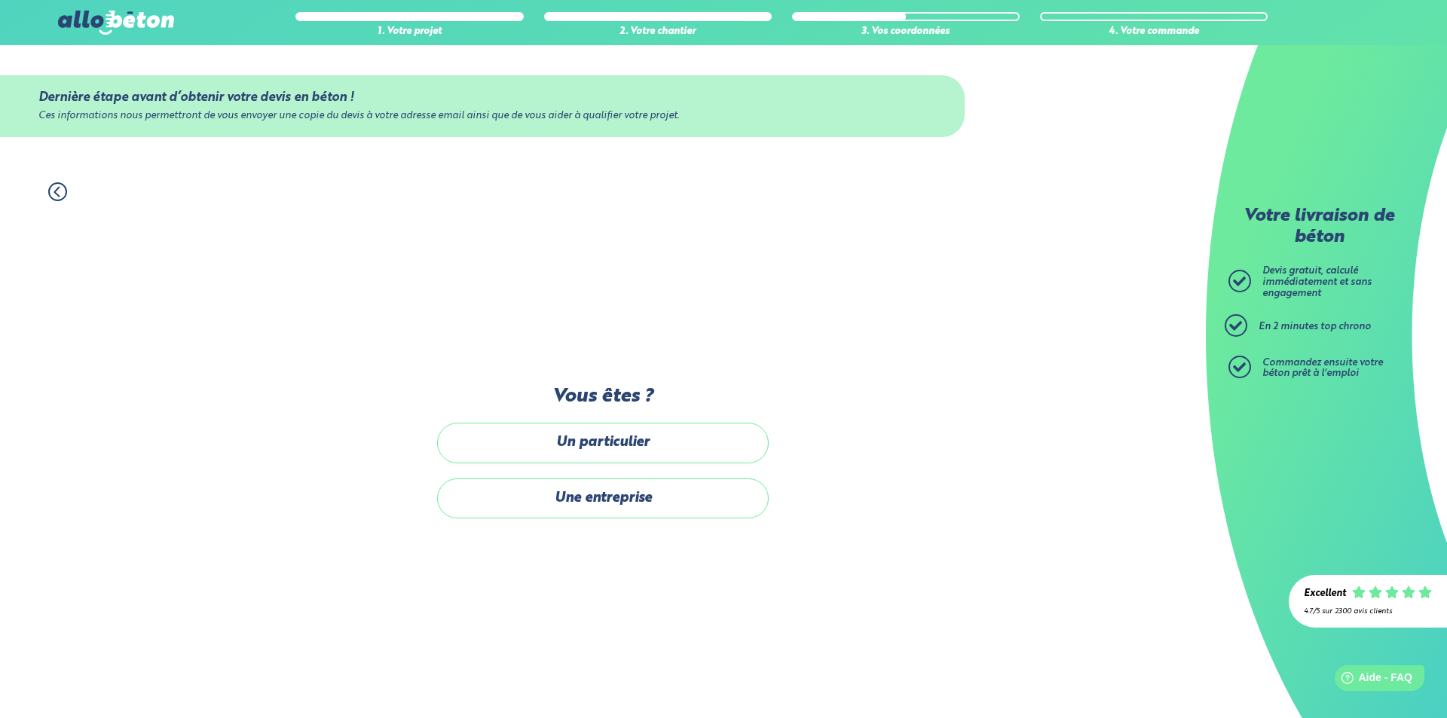
click at [638, 447] on label "Un particulier" at bounding box center [603, 443] width 332 height 40
click at [0, 0] on input "Un particulier" at bounding box center [0, 0] width 0 height 0
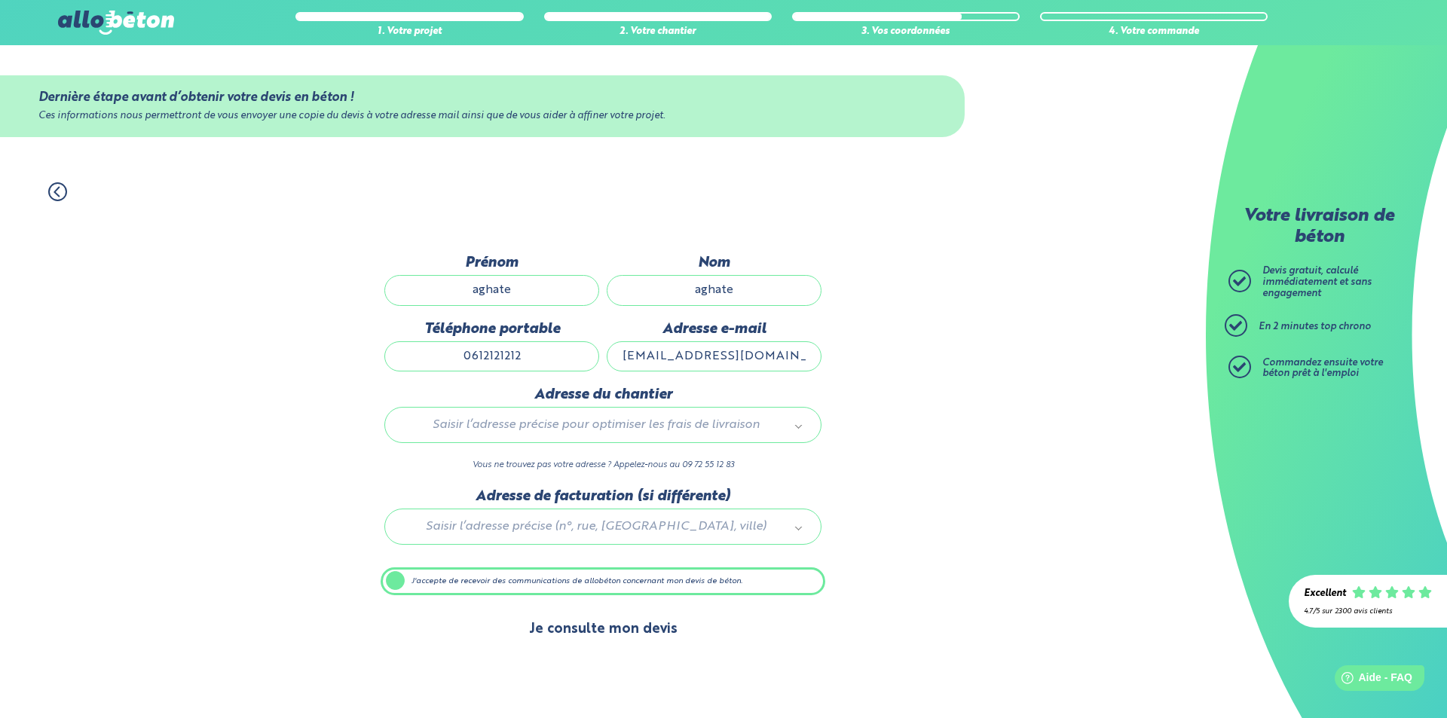
click at [627, 628] on button "Je consulte mon devis" at bounding box center [603, 630] width 179 height 38
click at [747, 360] on input "[EMAIL_ADDRESS][DOMAIN_NAME]" at bounding box center [714, 356] width 215 height 30
click at [599, 442] on div "Saisir l’adresse précise pour optimiser les frais de livraison" at bounding box center [602, 425] width 437 height 36
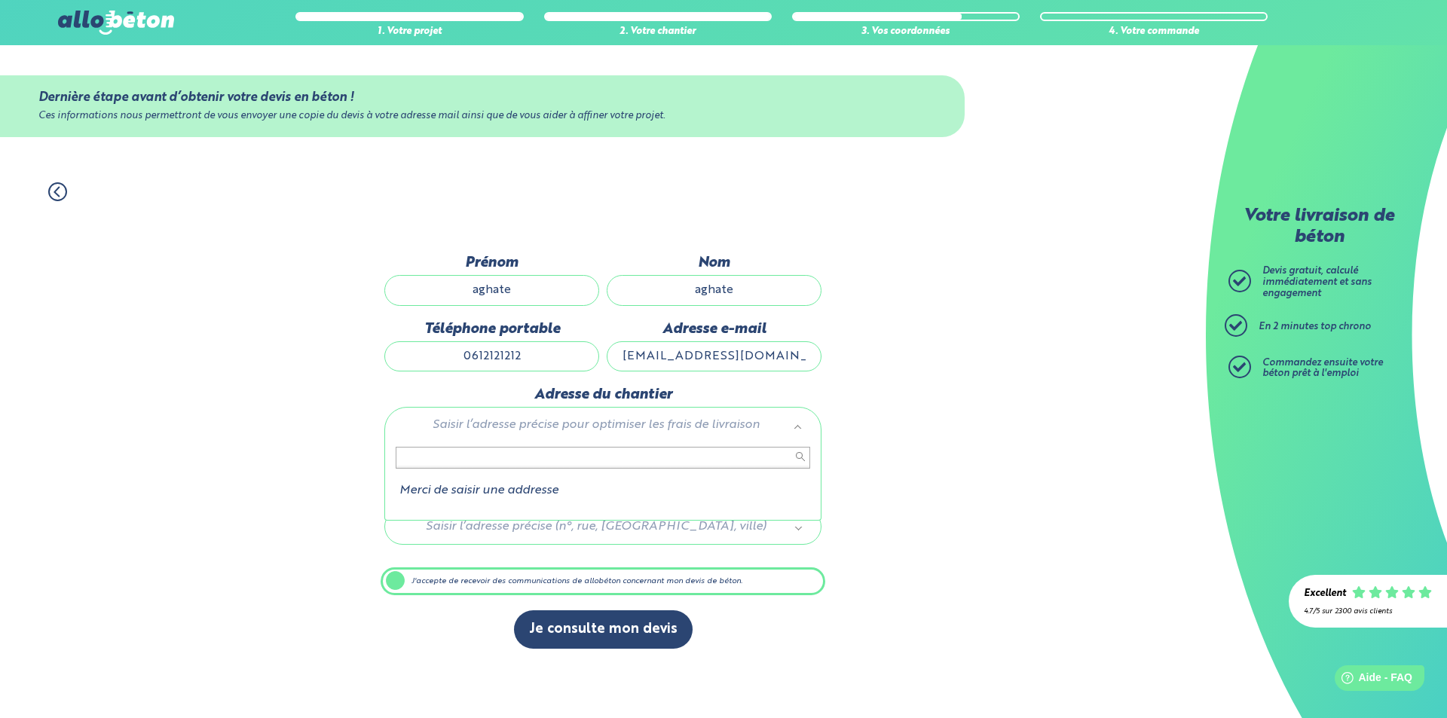
click at [750, 467] on input "text" at bounding box center [603, 457] width 415 height 21
